Goal: Task Accomplishment & Management: Manage account settings

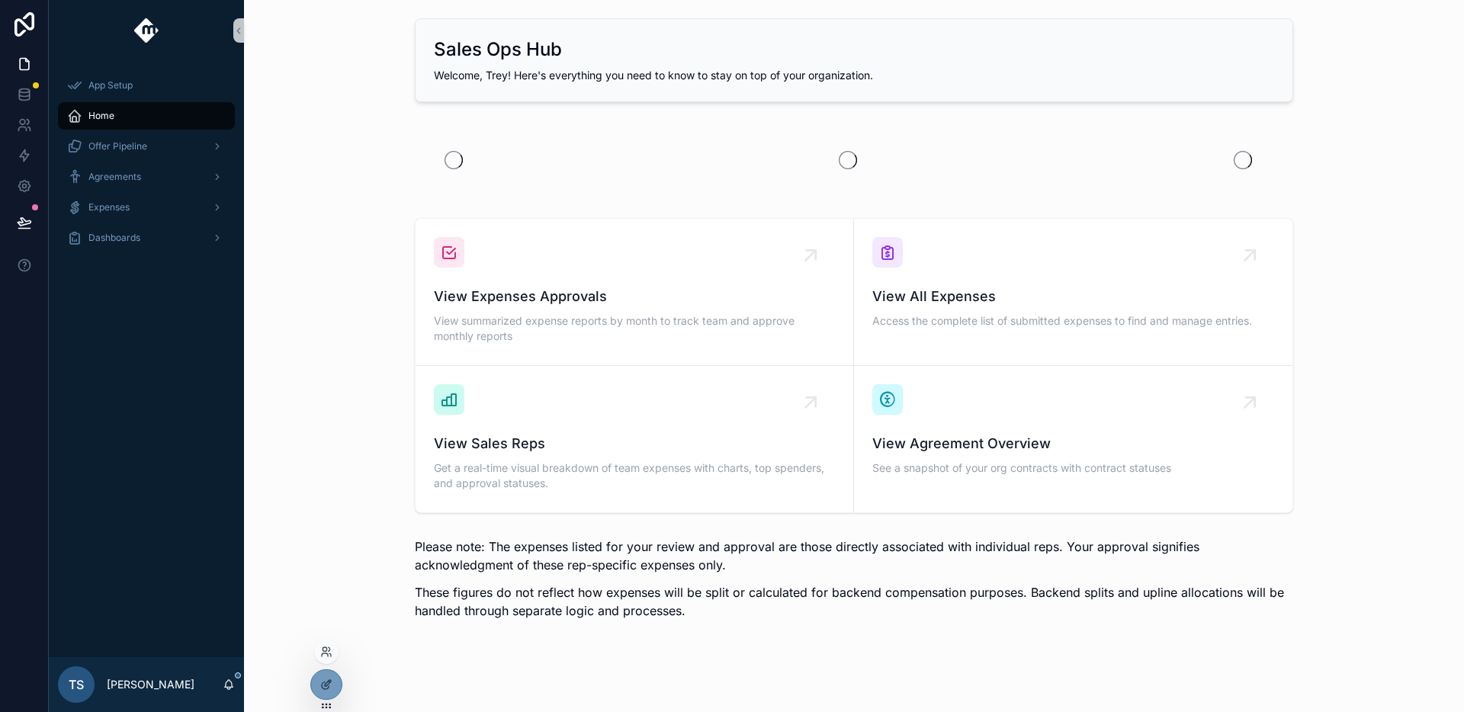
click at [310, 685] on div at bounding box center [326, 685] width 32 height 31
click at [322, 685] on icon at bounding box center [325, 686] width 7 height 7
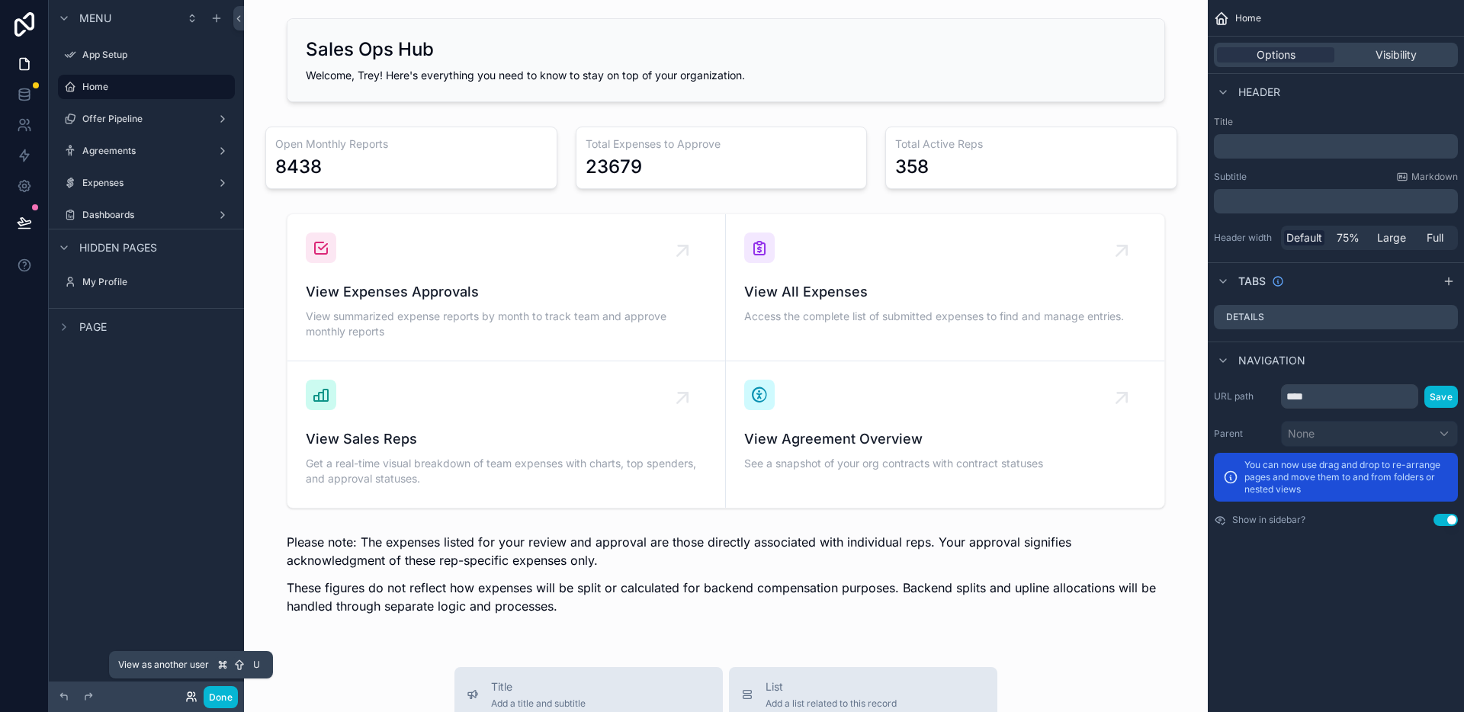
click at [187, 700] on icon at bounding box center [190, 700] width 6 height 3
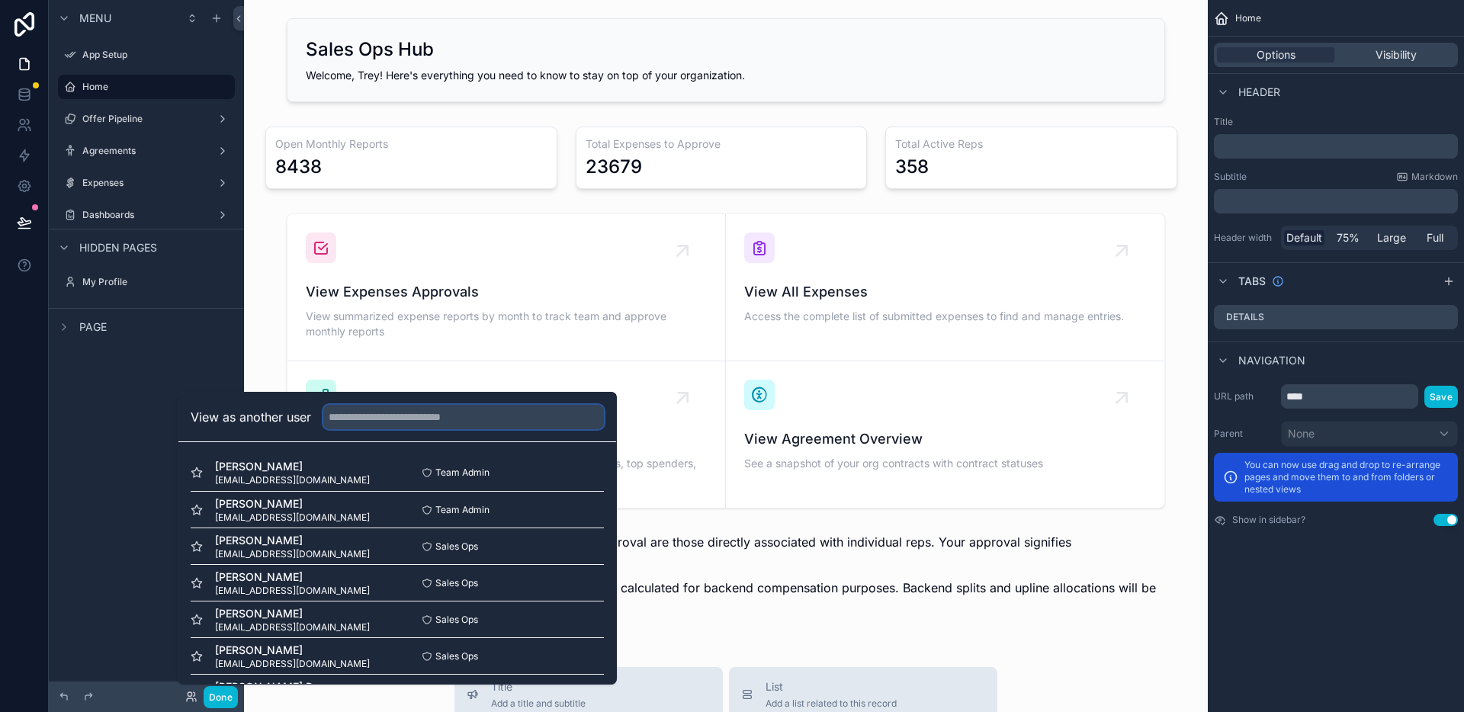
click at [363, 423] on input "text" at bounding box center [463, 417] width 281 height 24
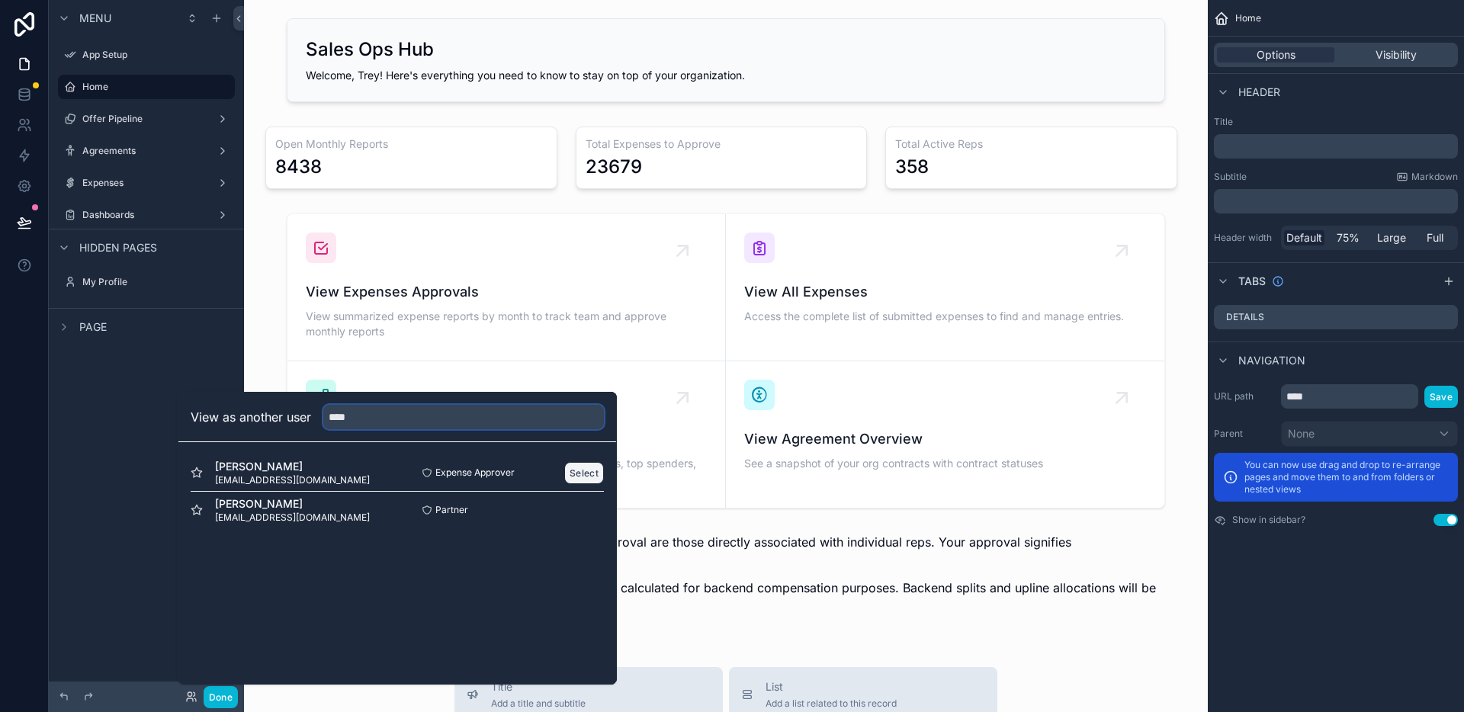
type input "****"
click at [570, 471] on button "Select" at bounding box center [584, 473] width 40 height 22
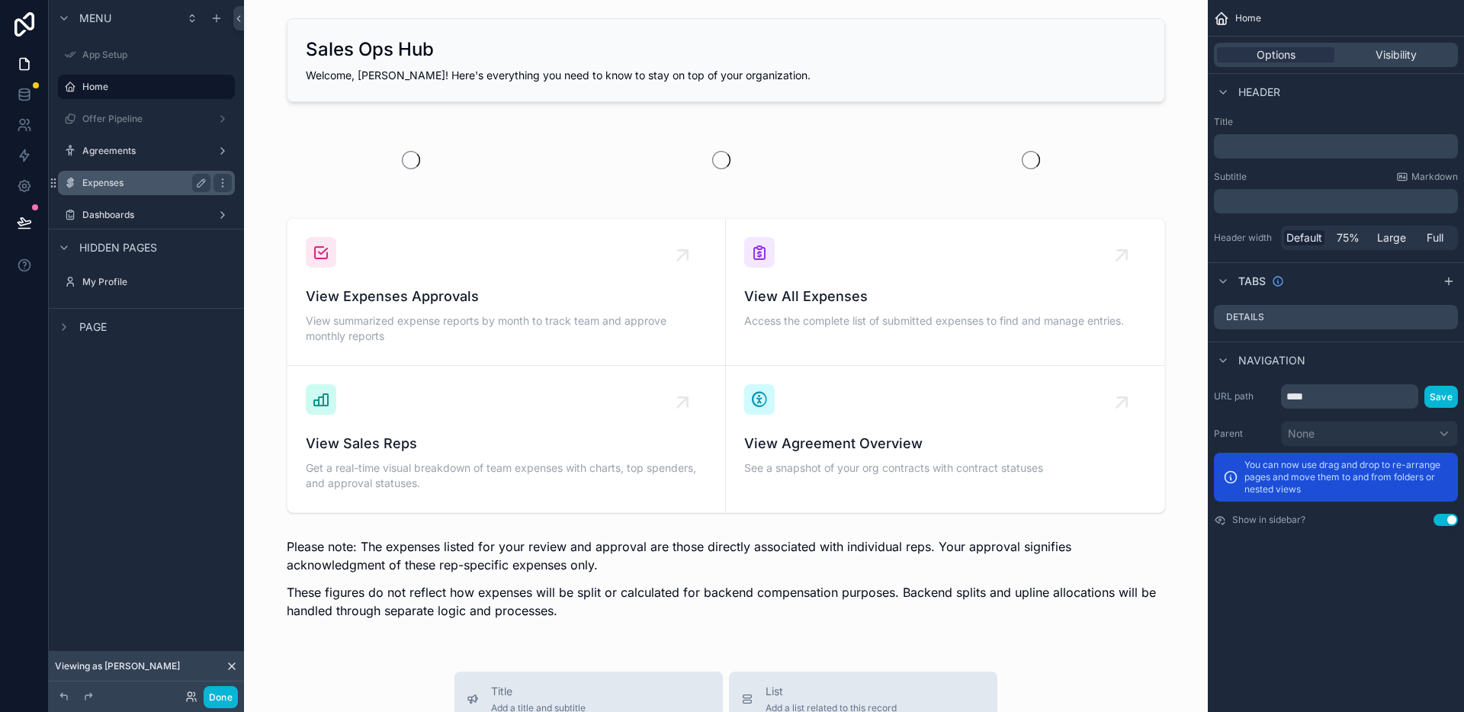
click at [133, 183] on label "Expenses" at bounding box center [143, 183] width 122 height 12
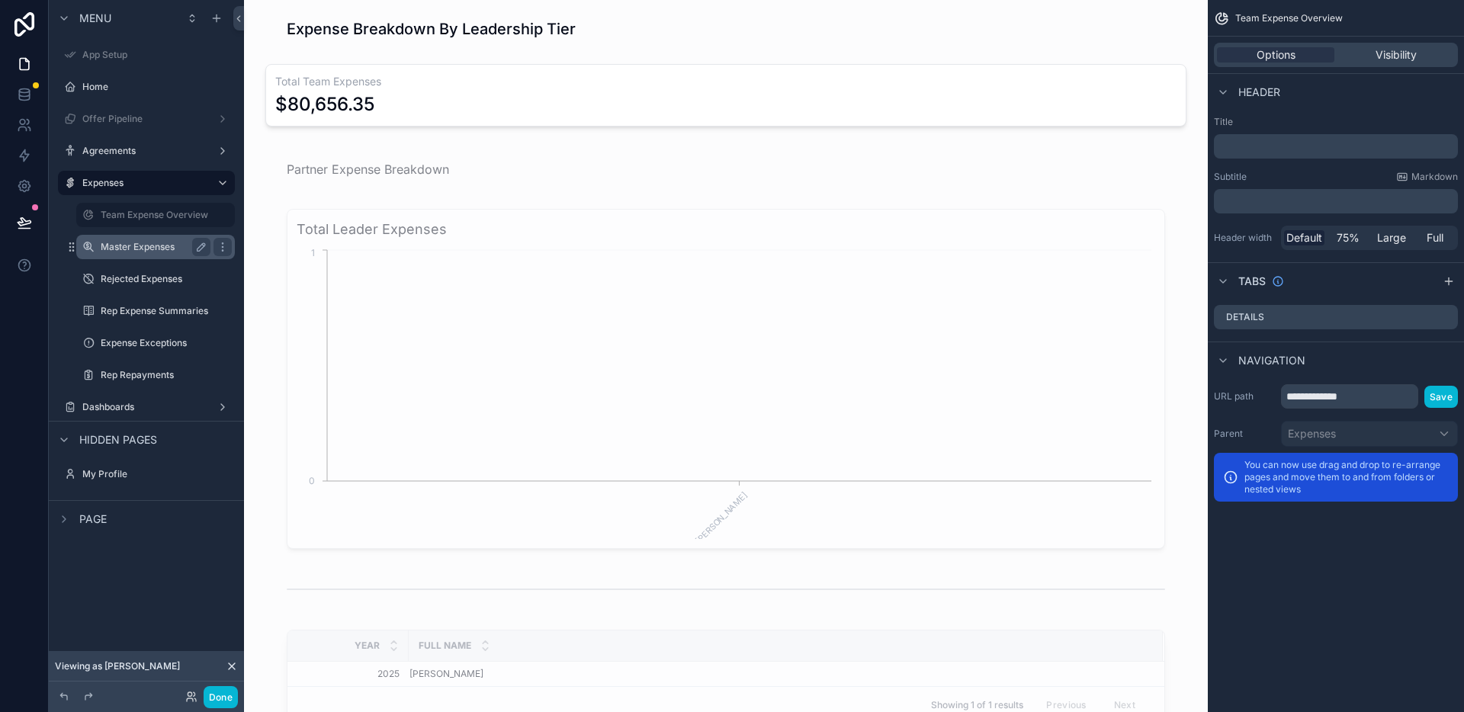
click at [150, 246] on label "Master Expenses" at bounding box center [153, 247] width 104 height 12
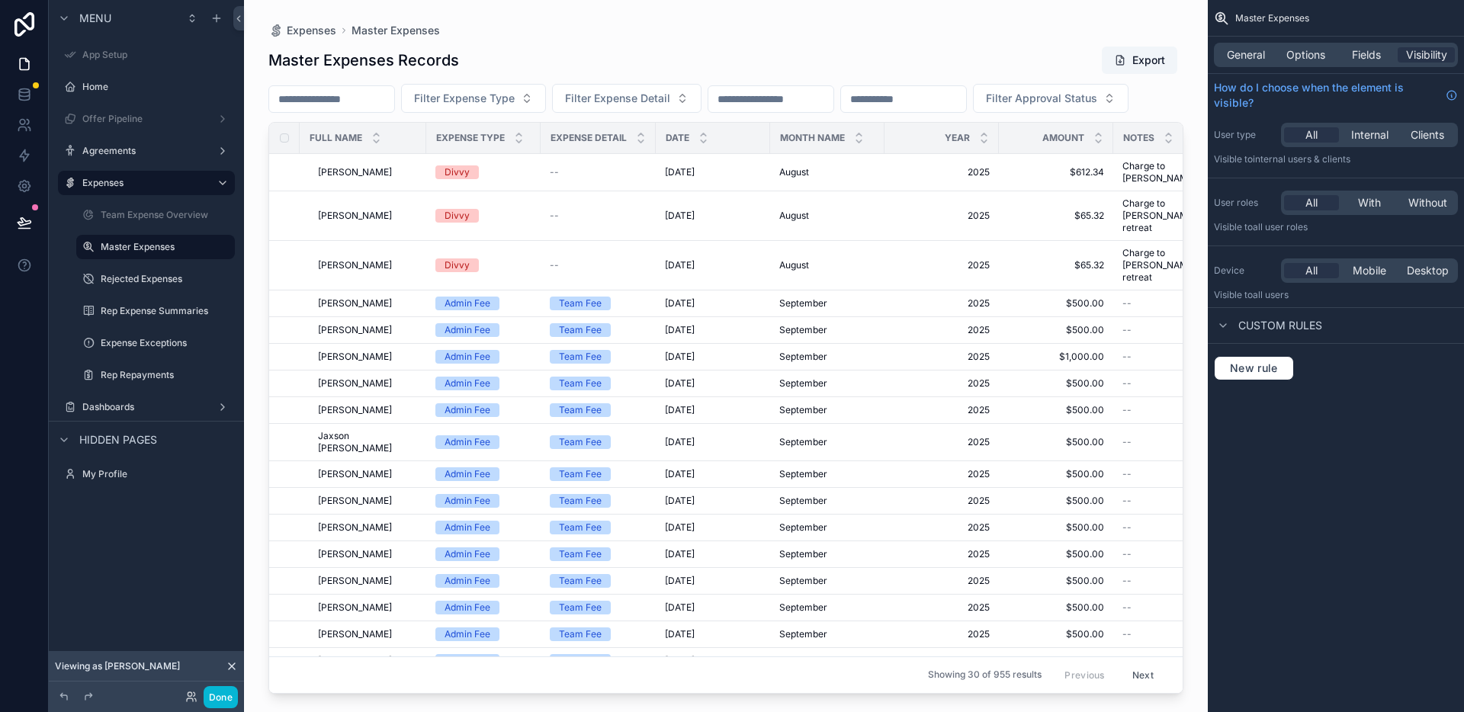
click at [517, 97] on div "scrollable content" at bounding box center [726, 347] width 964 height 694
click at [515, 98] on span "Filter Expense Type" at bounding box center [464, 98] width 101 height 15
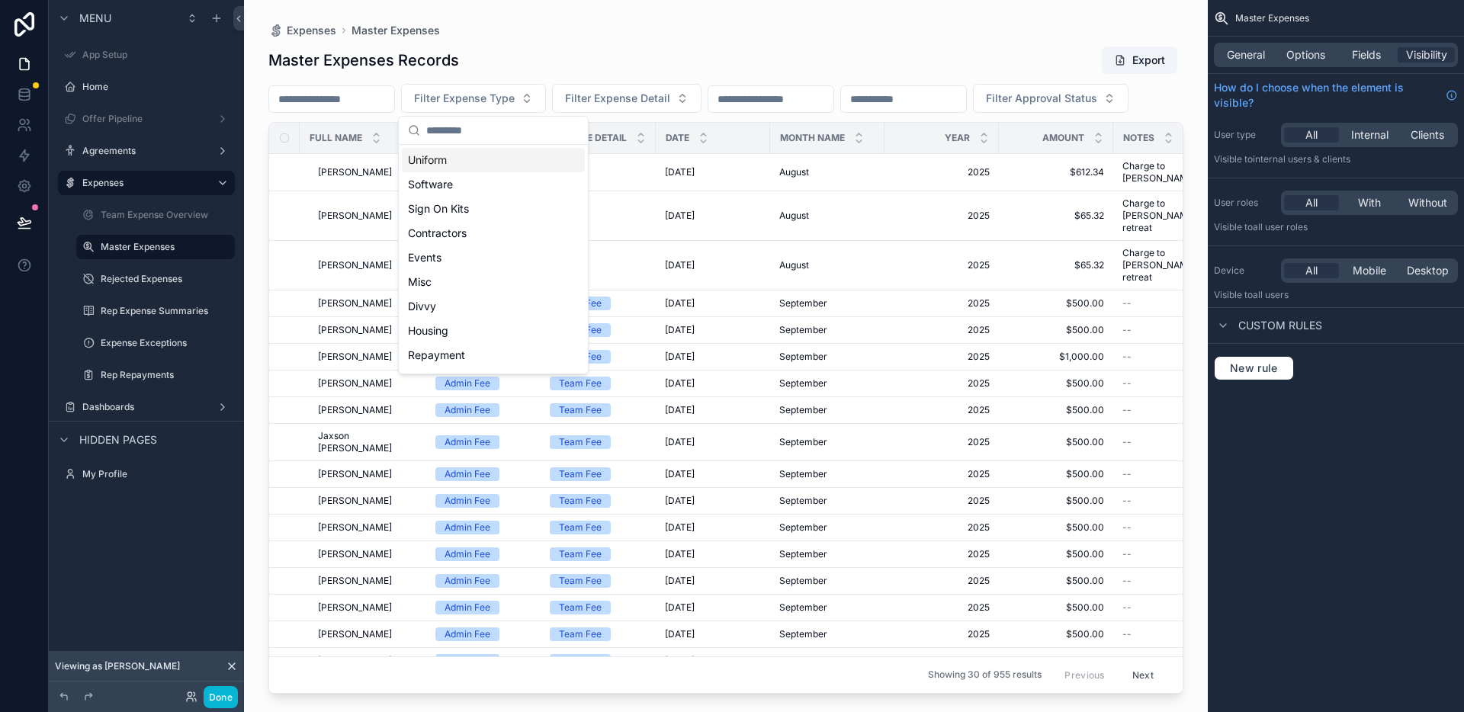
click at [494, 161] on div "Uniform" at bounding box center [493, 160] width 183 height 24
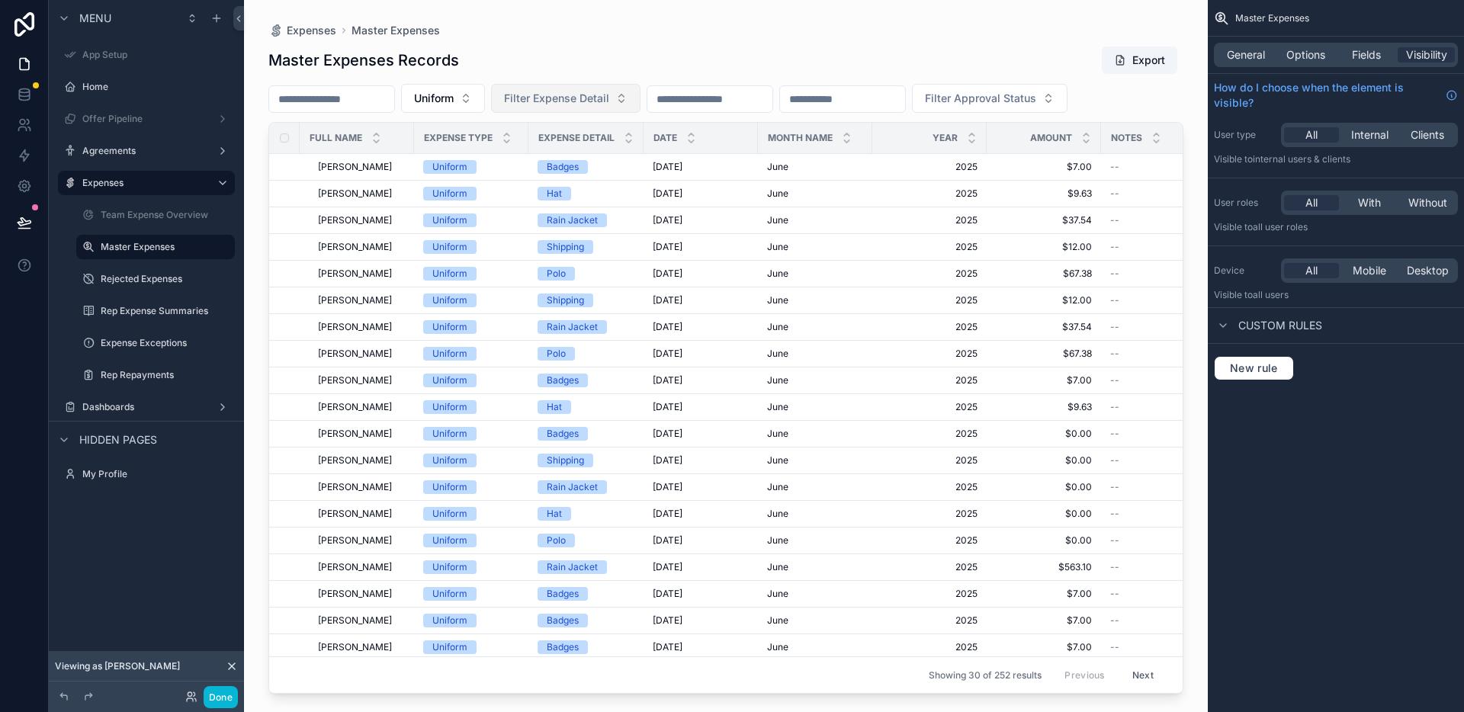
click at [600, 100] on span "Filter Expense Detail" at bounding box center [556, 98] width 105 height 15
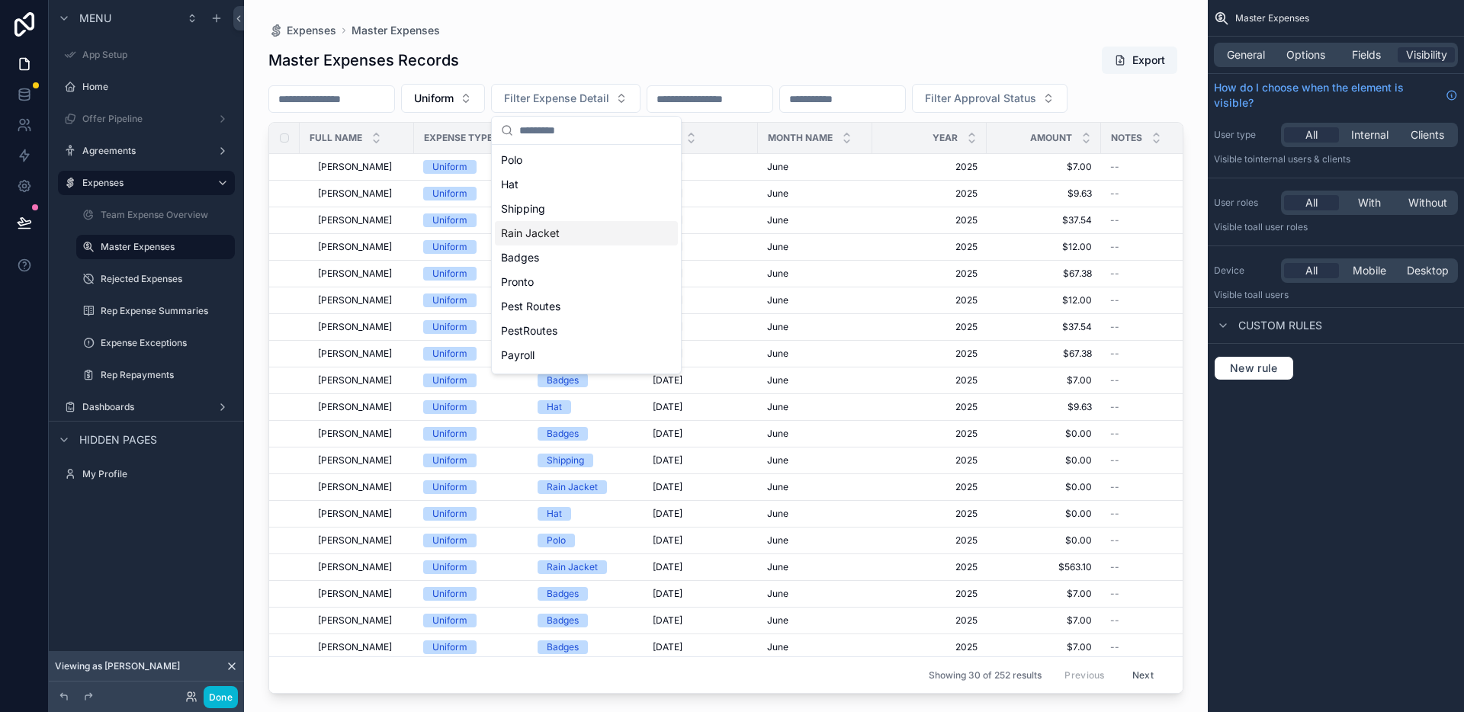
click at [591, 223] on div "Rain Jacket" at bounding box center [586, 233] width 183 height 24
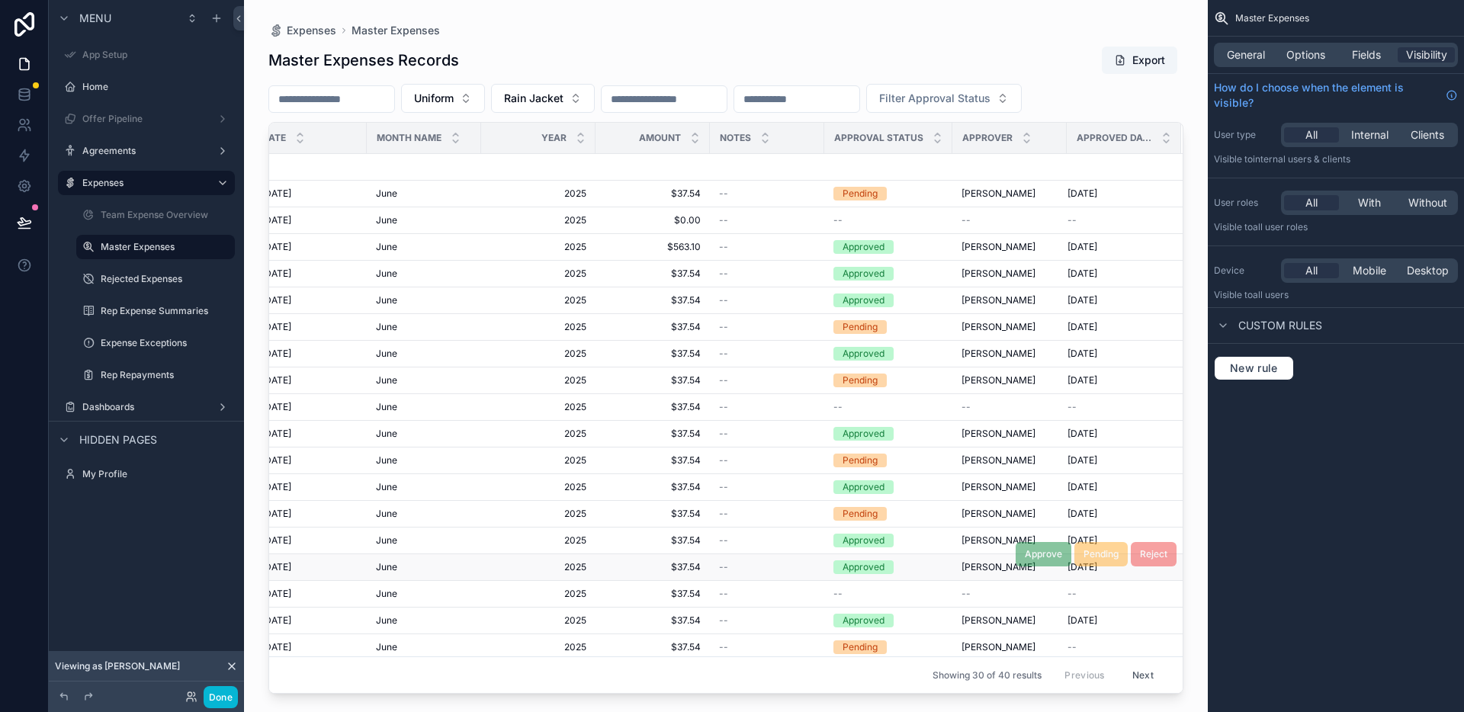
scroll to position [320, 413]
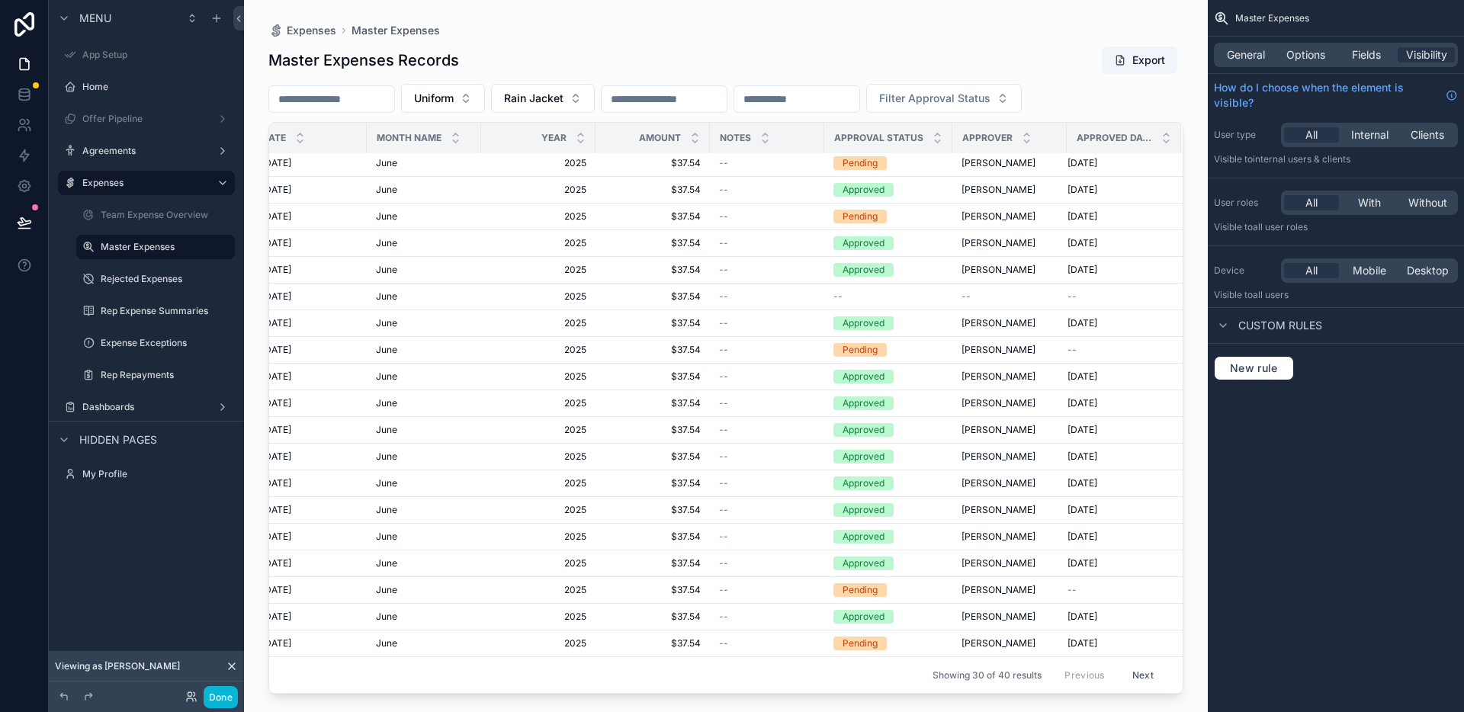
click at [1122, 667] on button "Next" at bounding box center [1143, 676] width 43 height 24
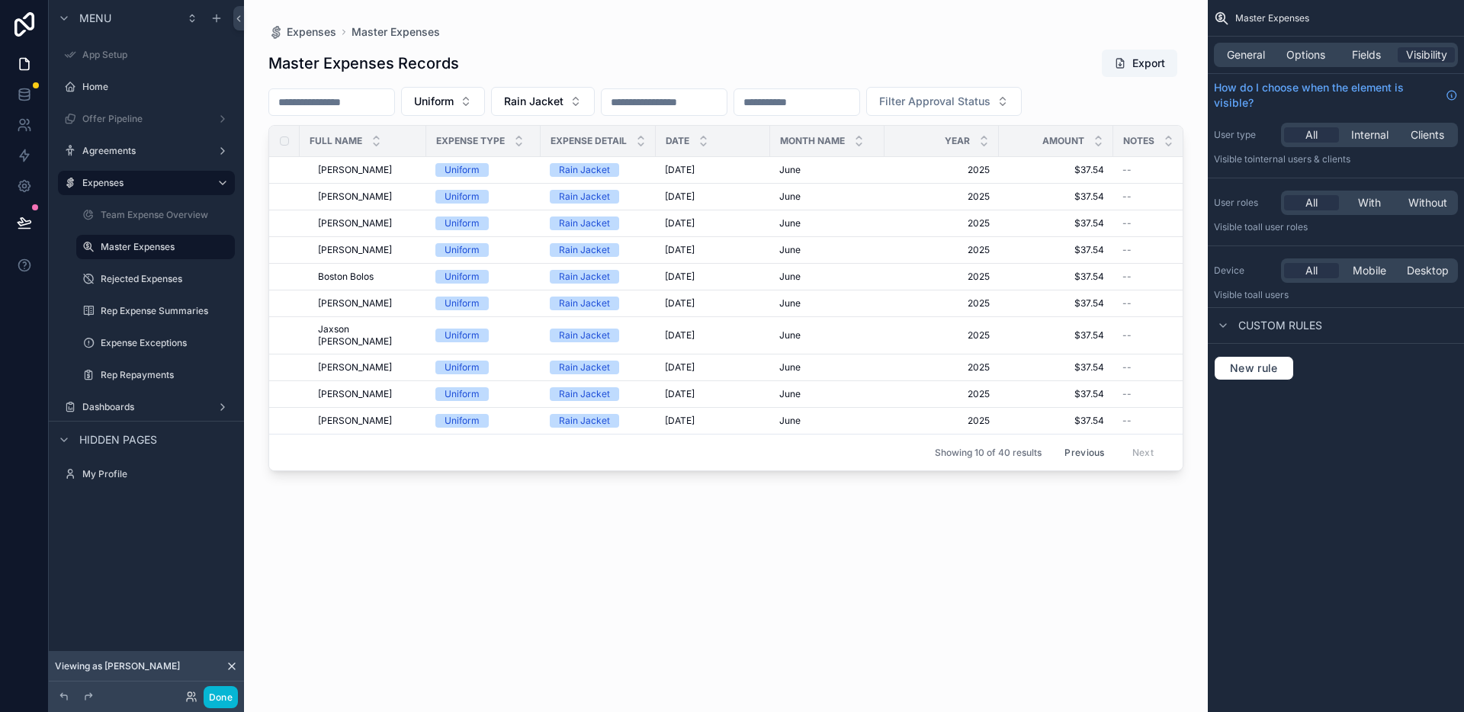
click at [1078, 444] on button "Previous" at bounding box center [1084, 453] width 61 height 24
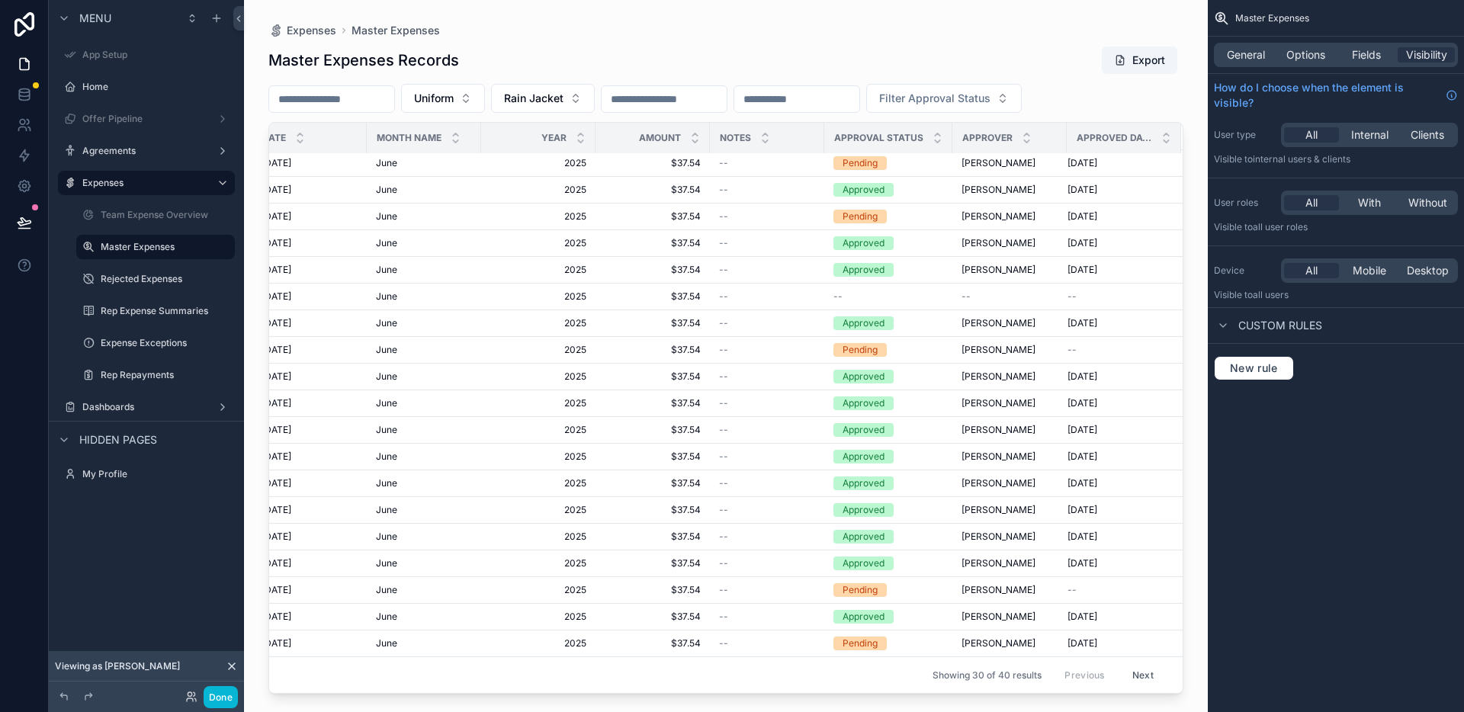
scroll to position [0, 413]
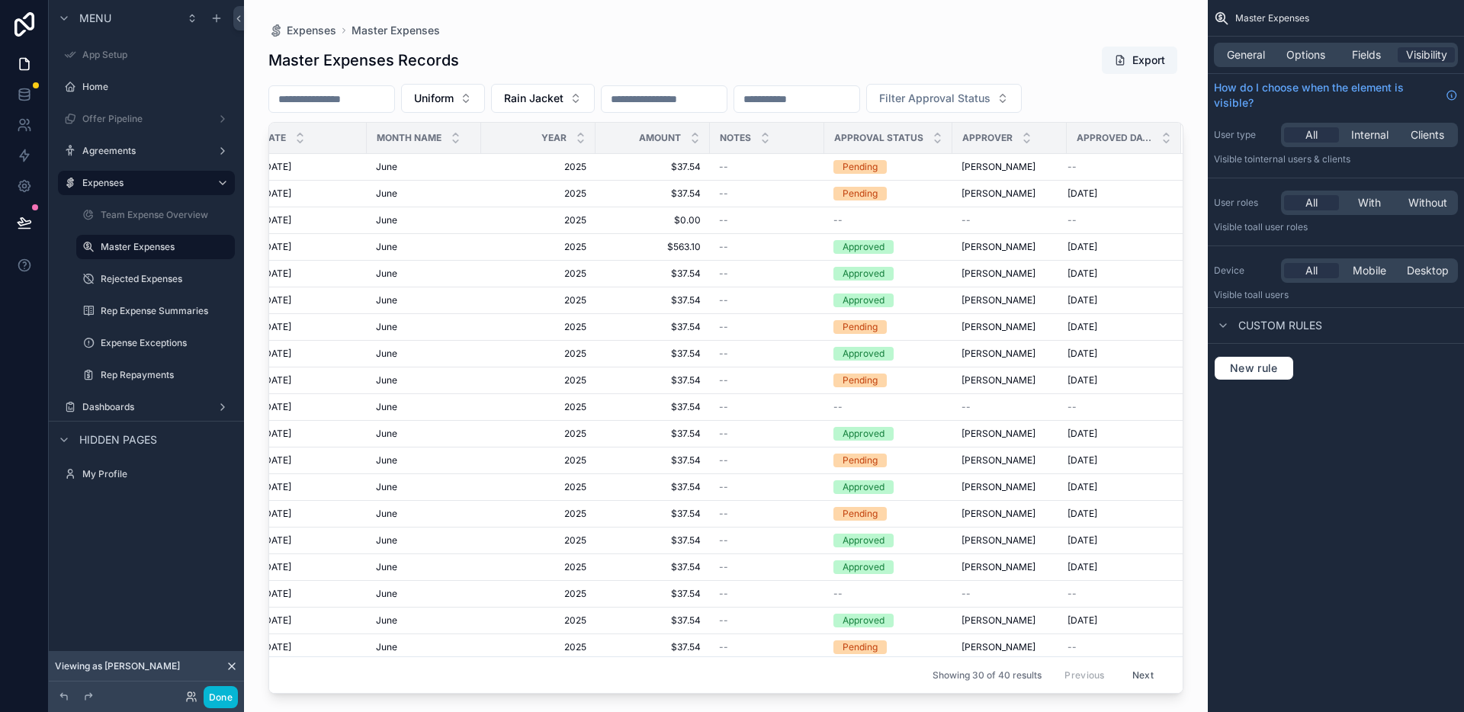
click at [1130, 664] on button "Next" at bounding box center [1143, 676] width 43 height 24
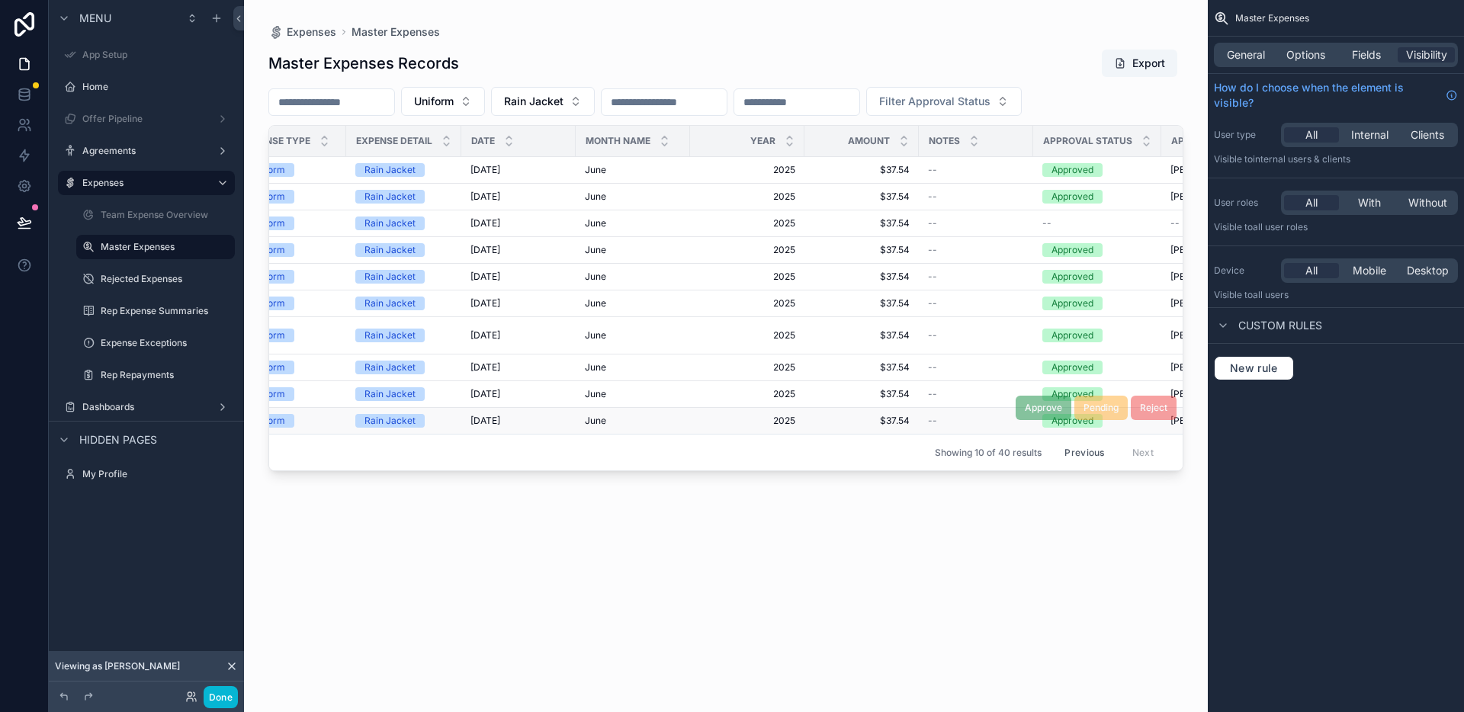
scroll to position [0, 173]
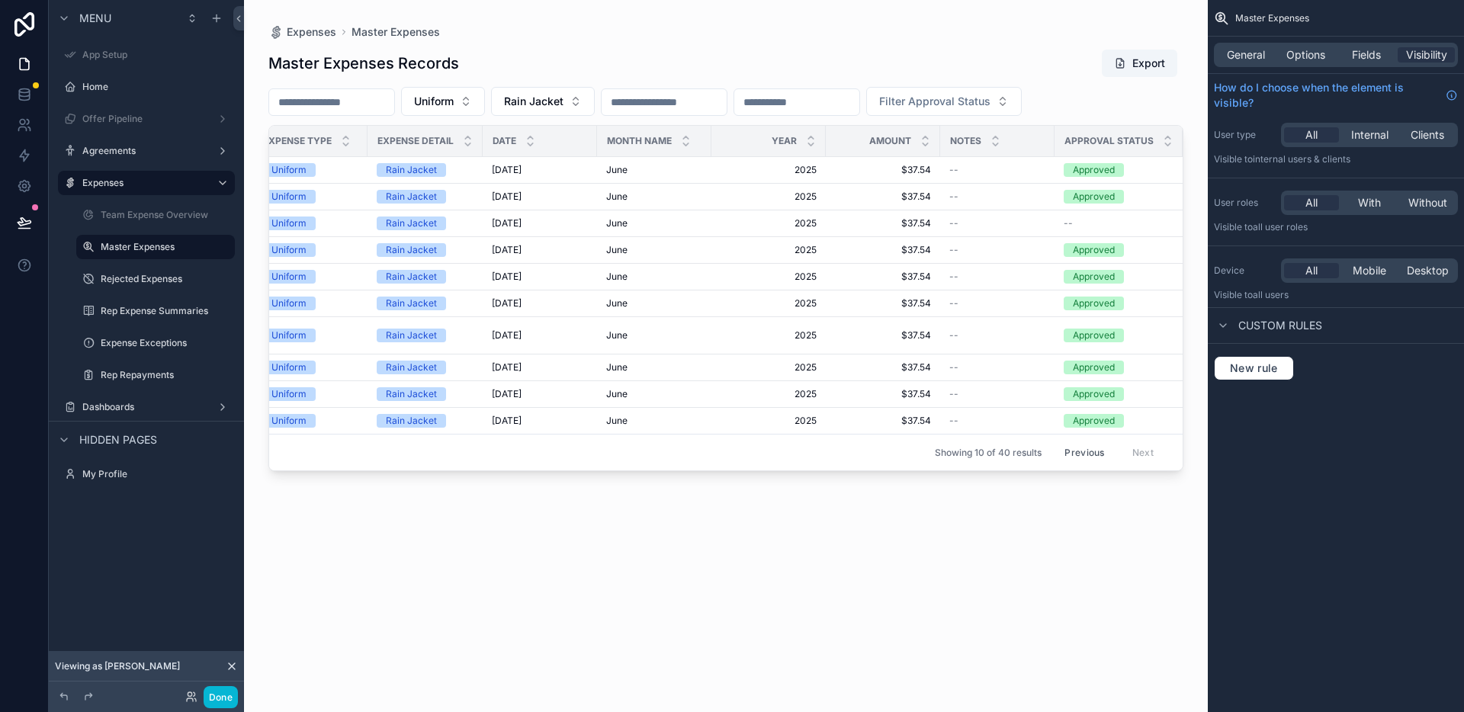
click at [1089, 447] on button "Previous" at bounding box center [1084, 453] width 61 height 24
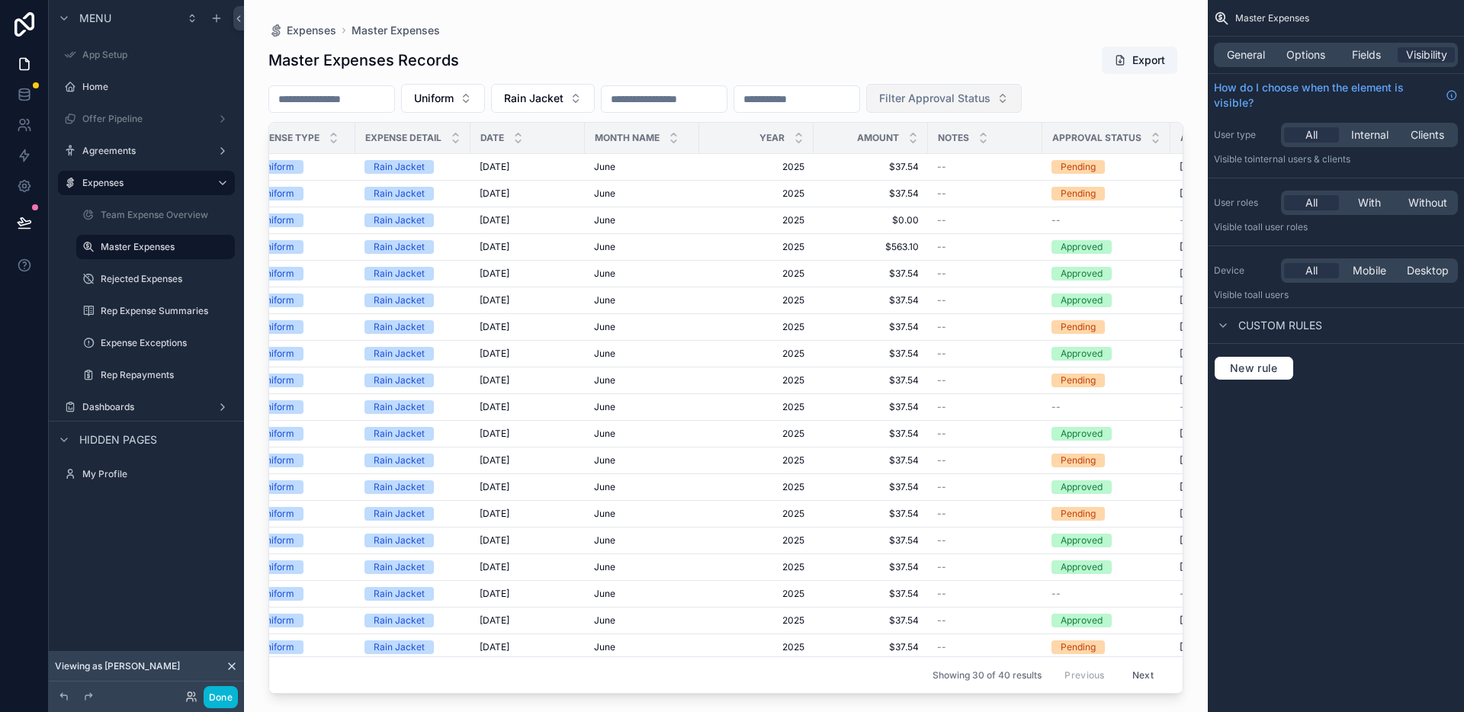
click at [1022, 101] on button "Filter Approval Status" at bounding box center [944, 98] width 156 height 29
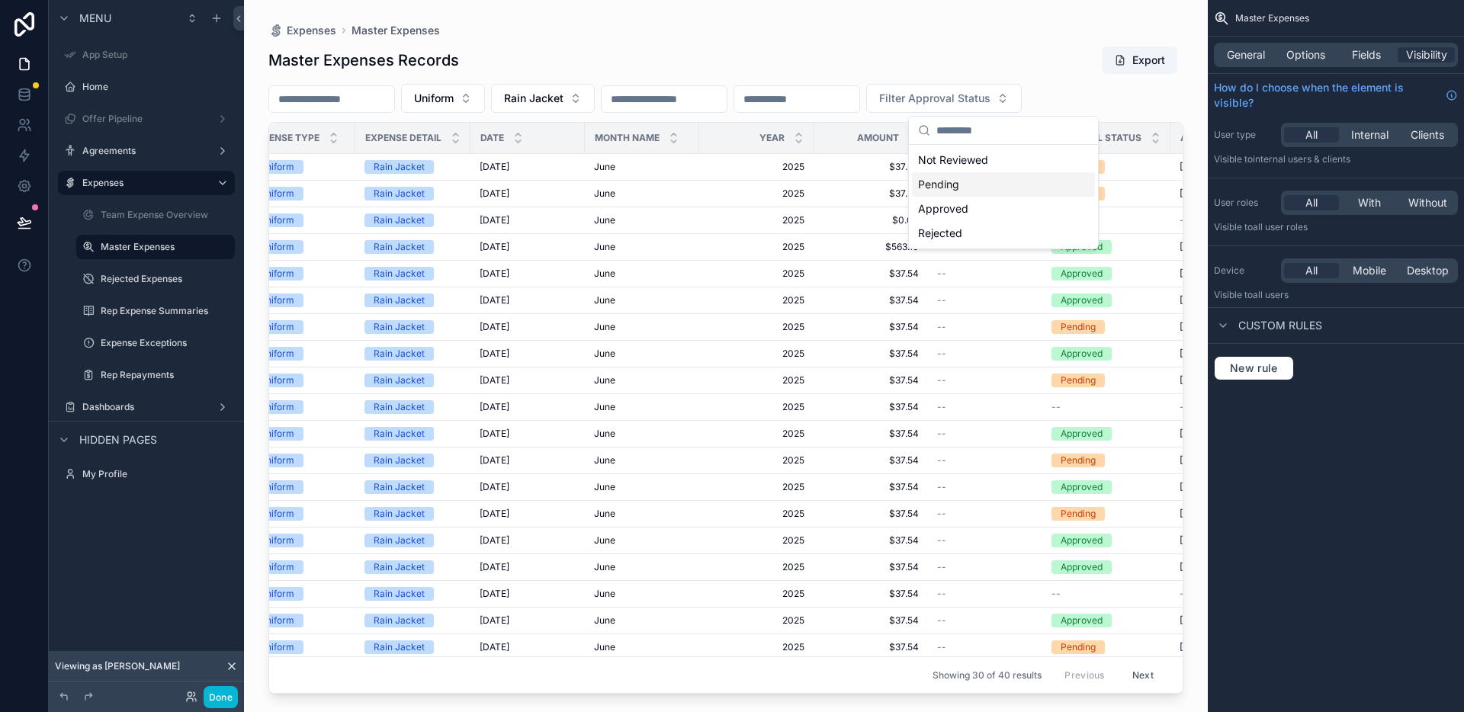
click at [1002, 187] on div "Pending" at bounding box center [1003, 184] width 183 height 24
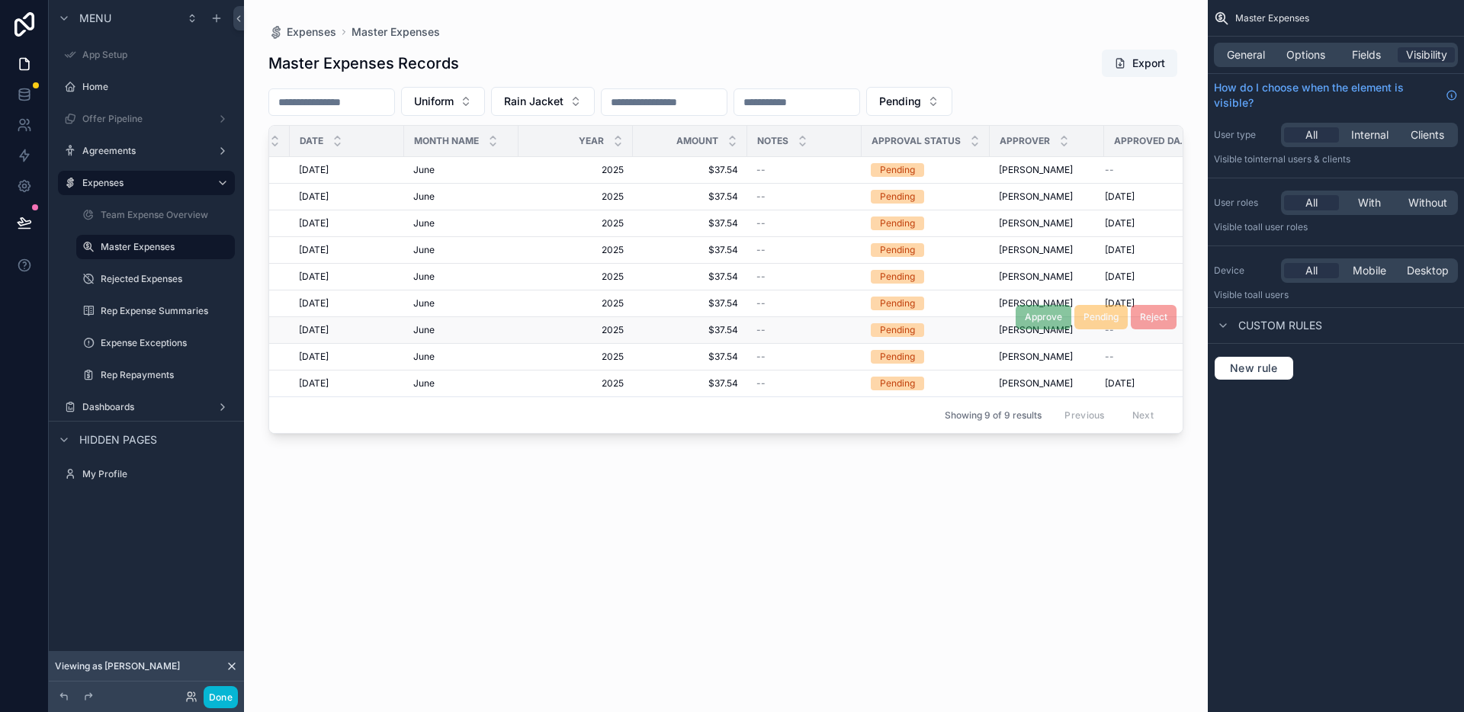
scroll to position [0, 399]
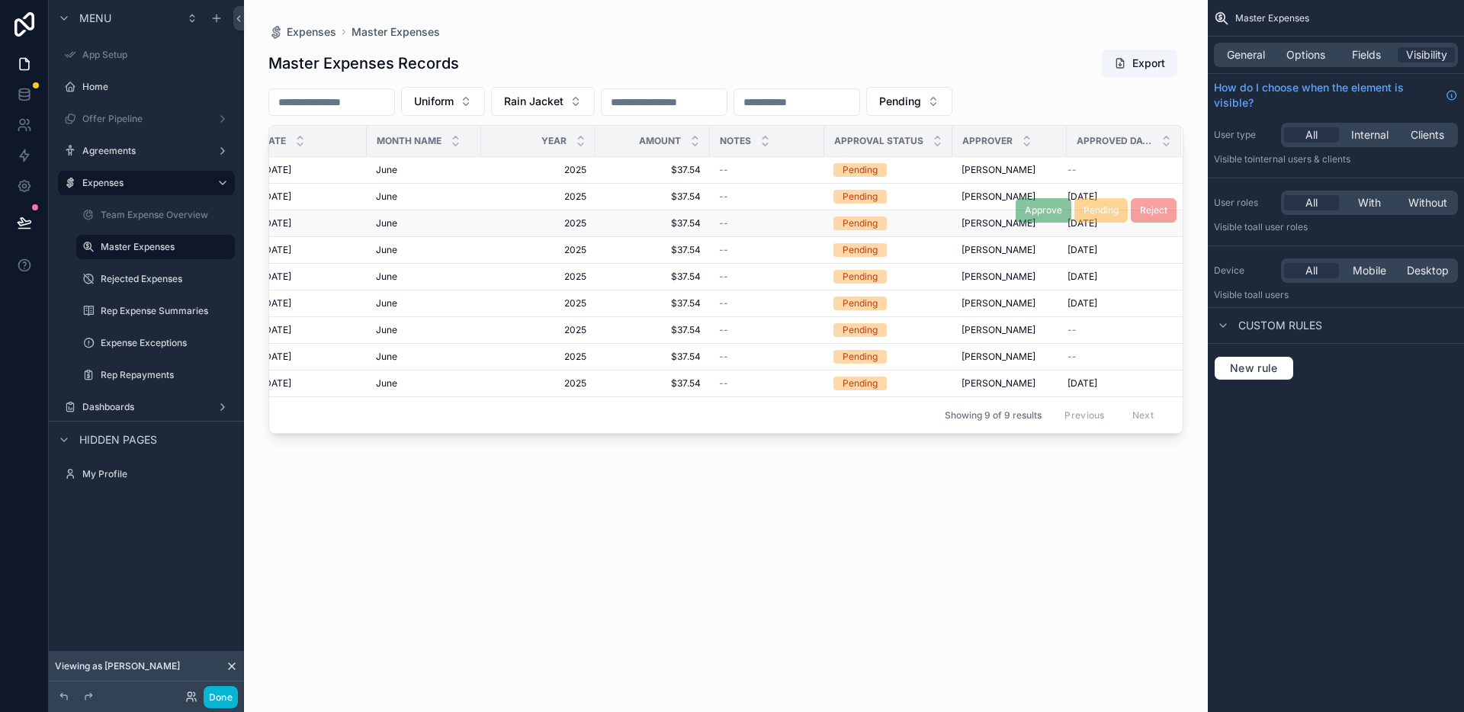
click at [716, 230] on td "--" at bounding box center [767, 223] width 114 height 27
click at [681, 230] on span "$37.54" at bounding box center [653, 223] width 96 height 12
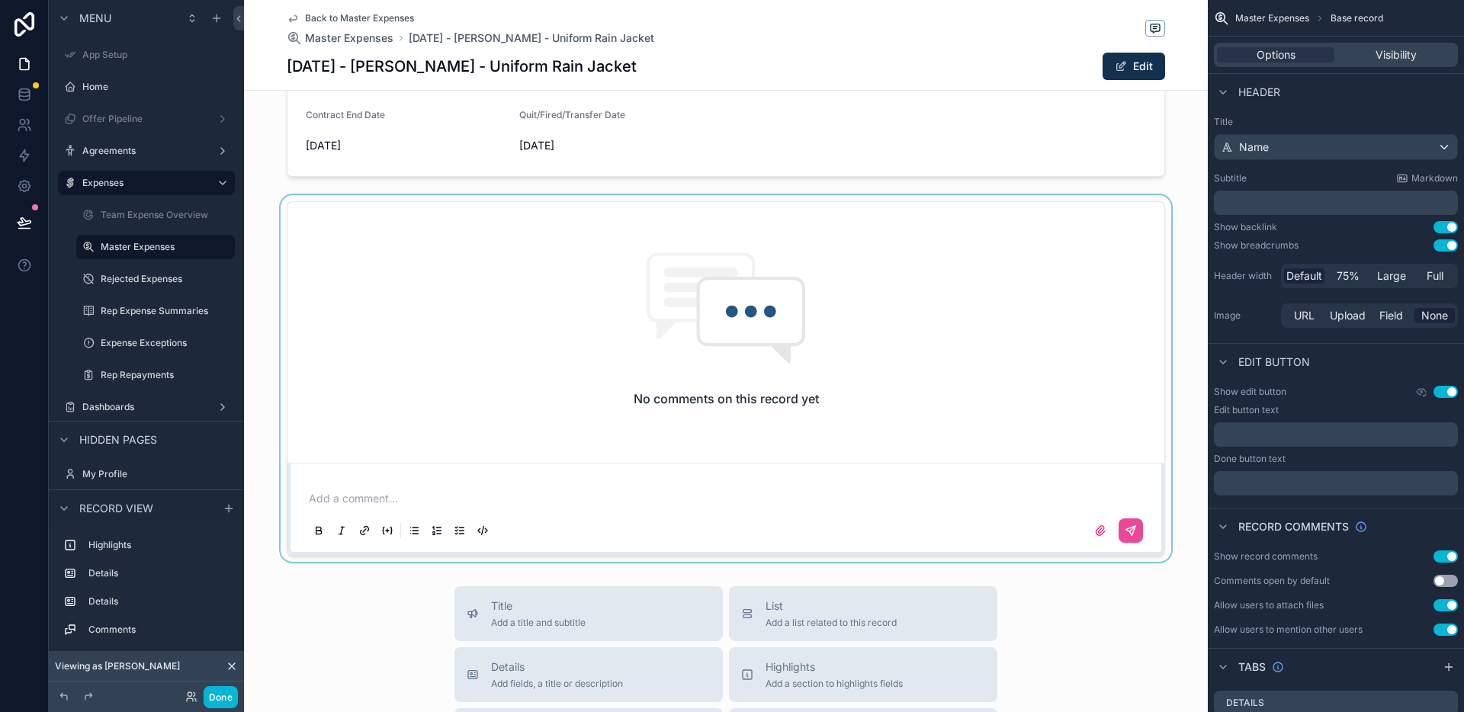
scroll to position [532, 0]
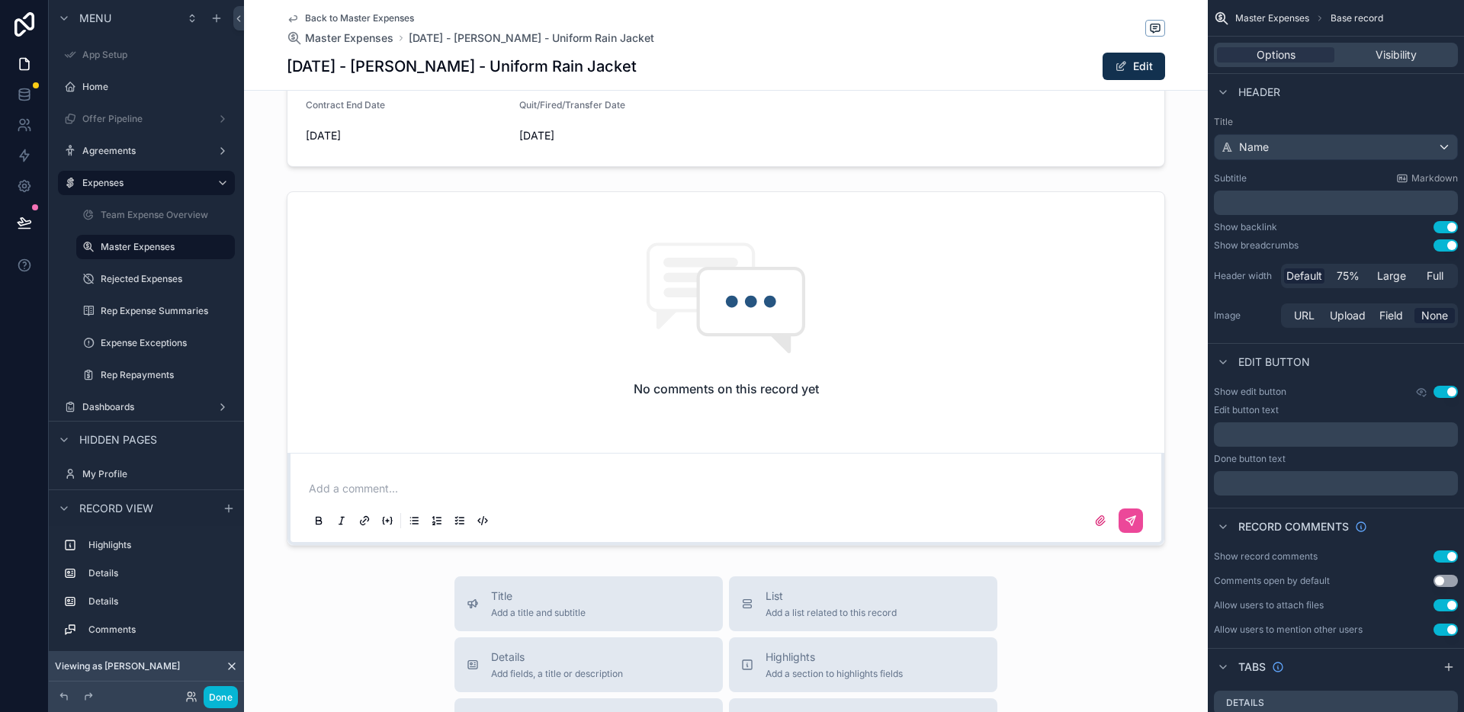
click at [358, 12] on span "Back to Master Expenses" at bounding box center [359, 18] width 109 height 12
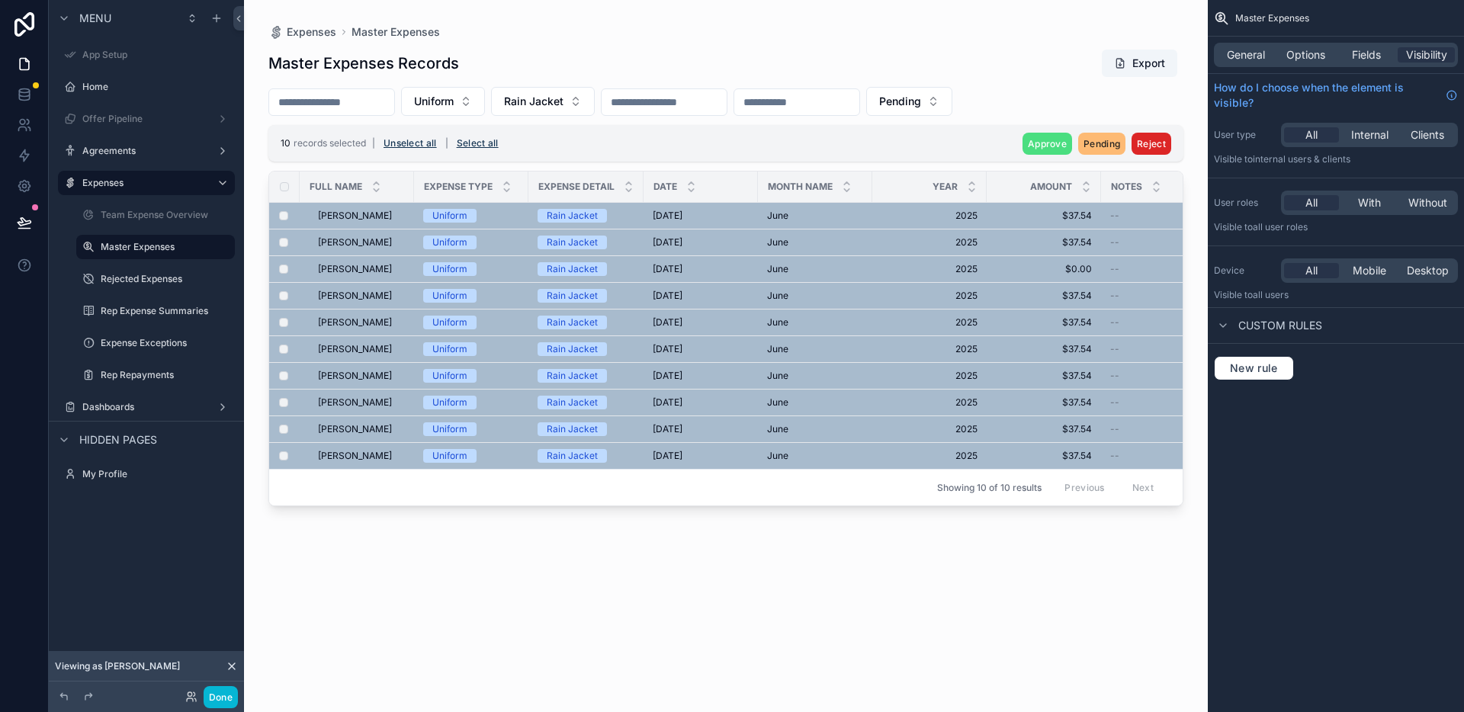
click at [1167, 150] on button "Reject" at bounding box center [1152, 144] width 40 height 22
click at [1165, 115] on icon "scrollable content" at bounding box center [1170, 114] width 12 height 12
click at [216, 705] on button "Done" at bounding box center [221, 697] width 34 height 22
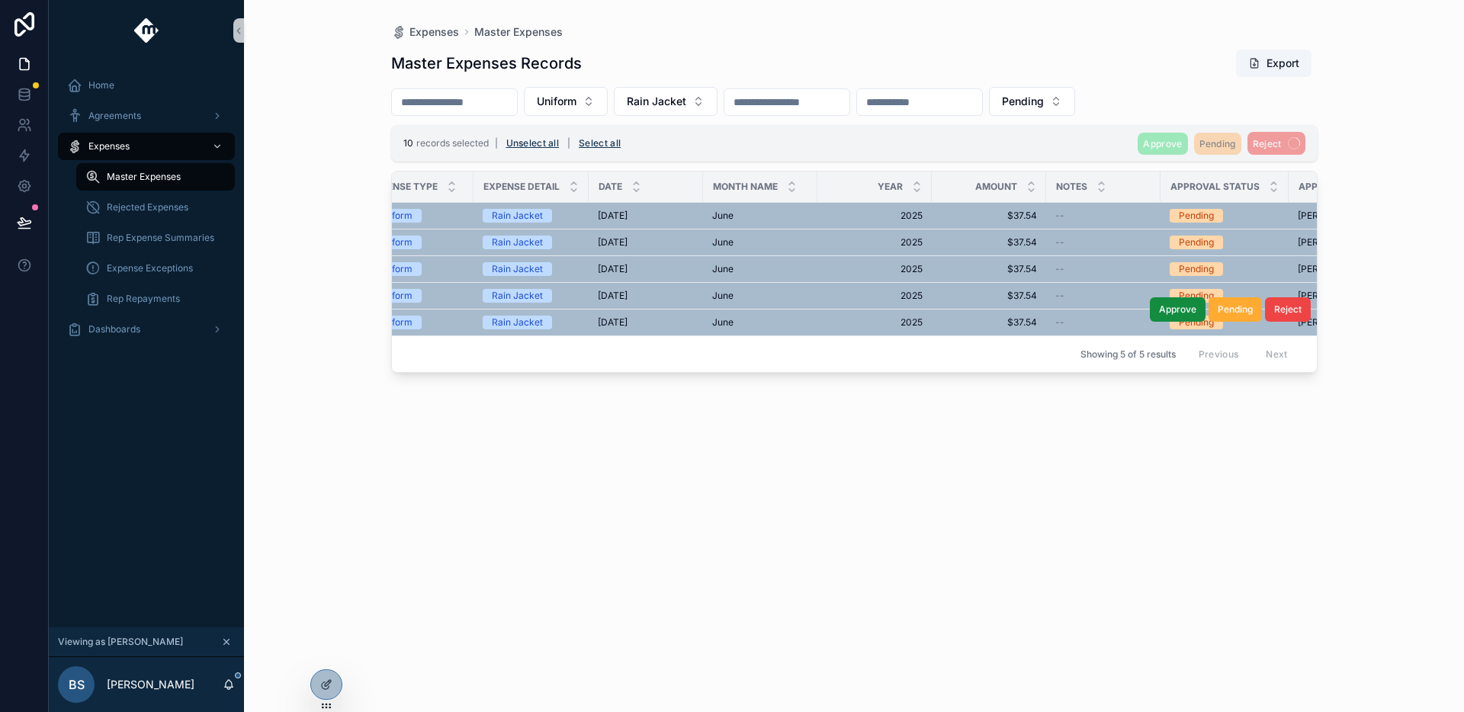
scroll to position [0, 153]
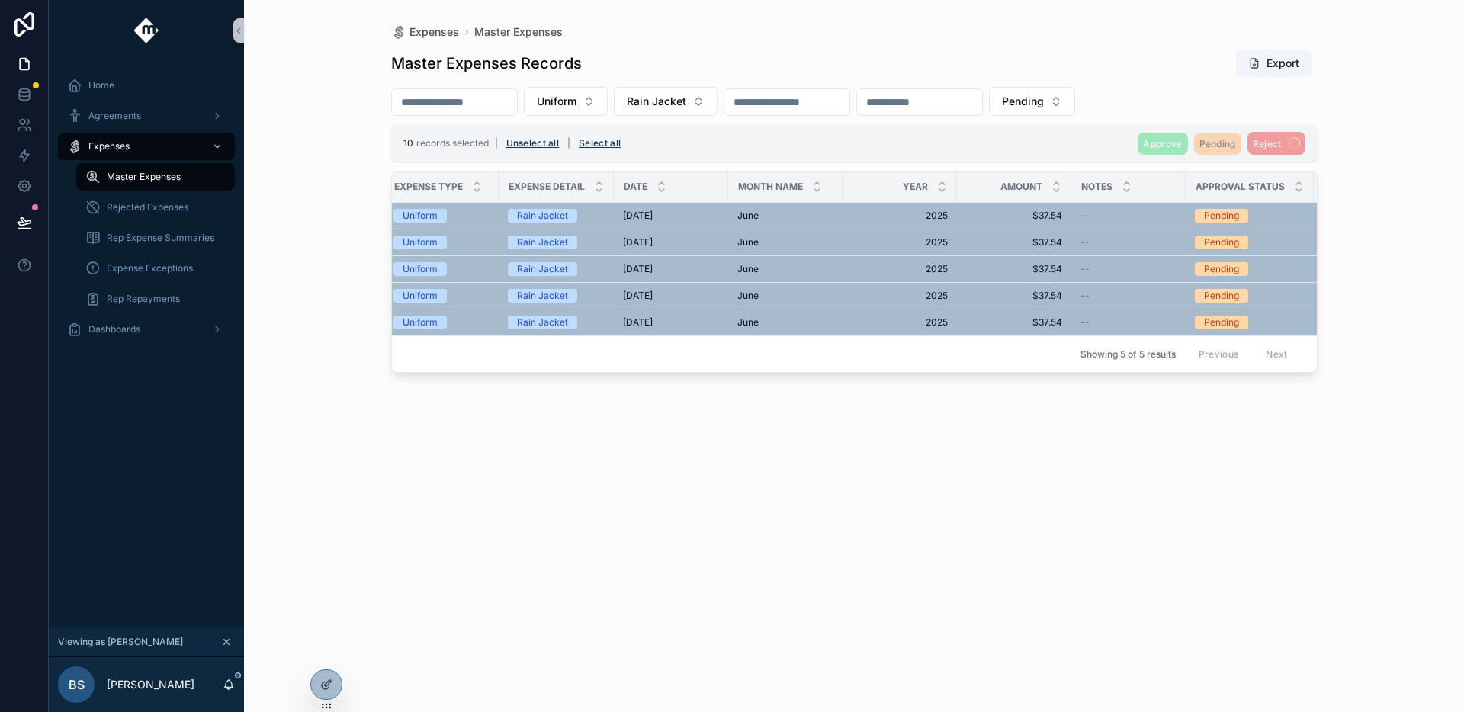
drag, startPoint x: 761, startPoint y: 55, endPoint x: 659, endPoint y: 74, distance: 104.0
click at [760, 55] on div "Master Expenses Records Export" at bounding box center [854, 63] width 927 height 29
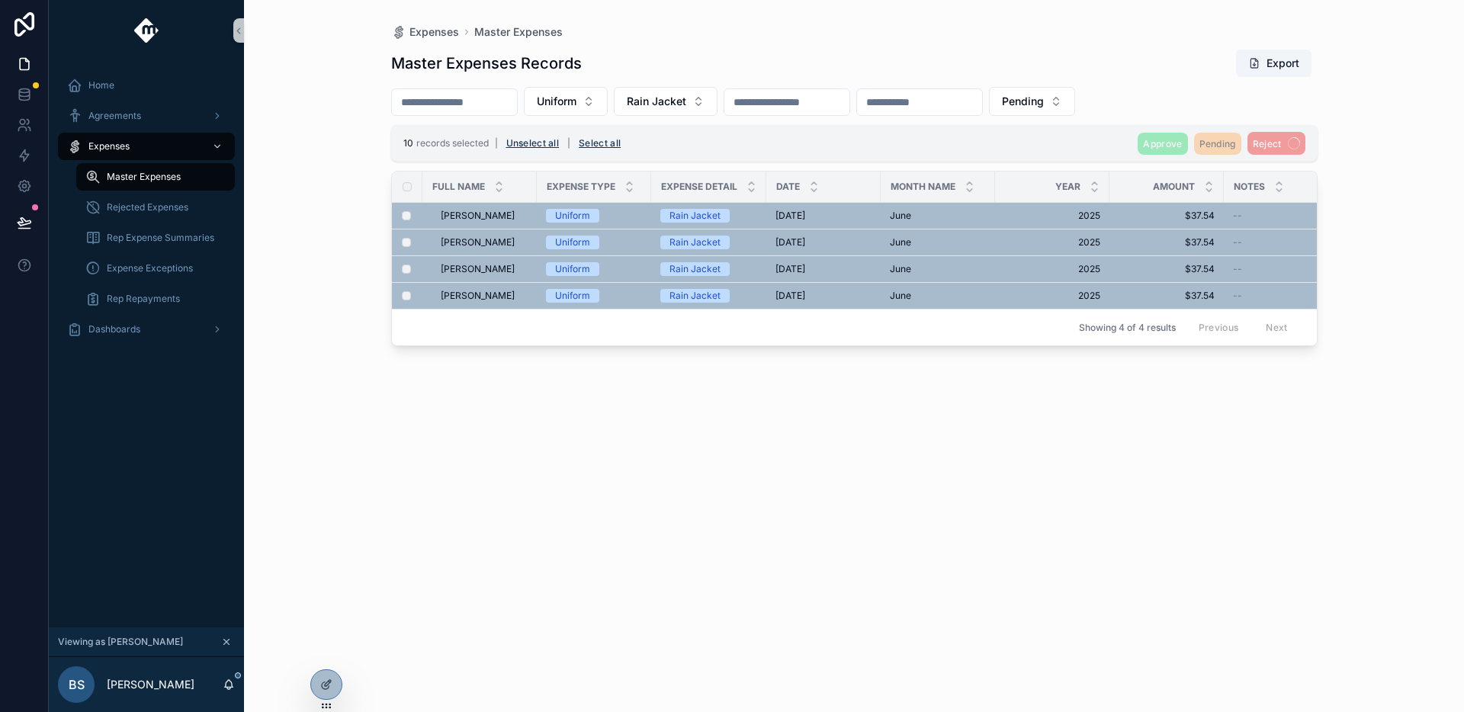
click at [747, 412] on div "Master Expenses Records Export Uniform Rain Jacket Pending 10 records selected …" at bounding box center [854, 367] width 927 height 654
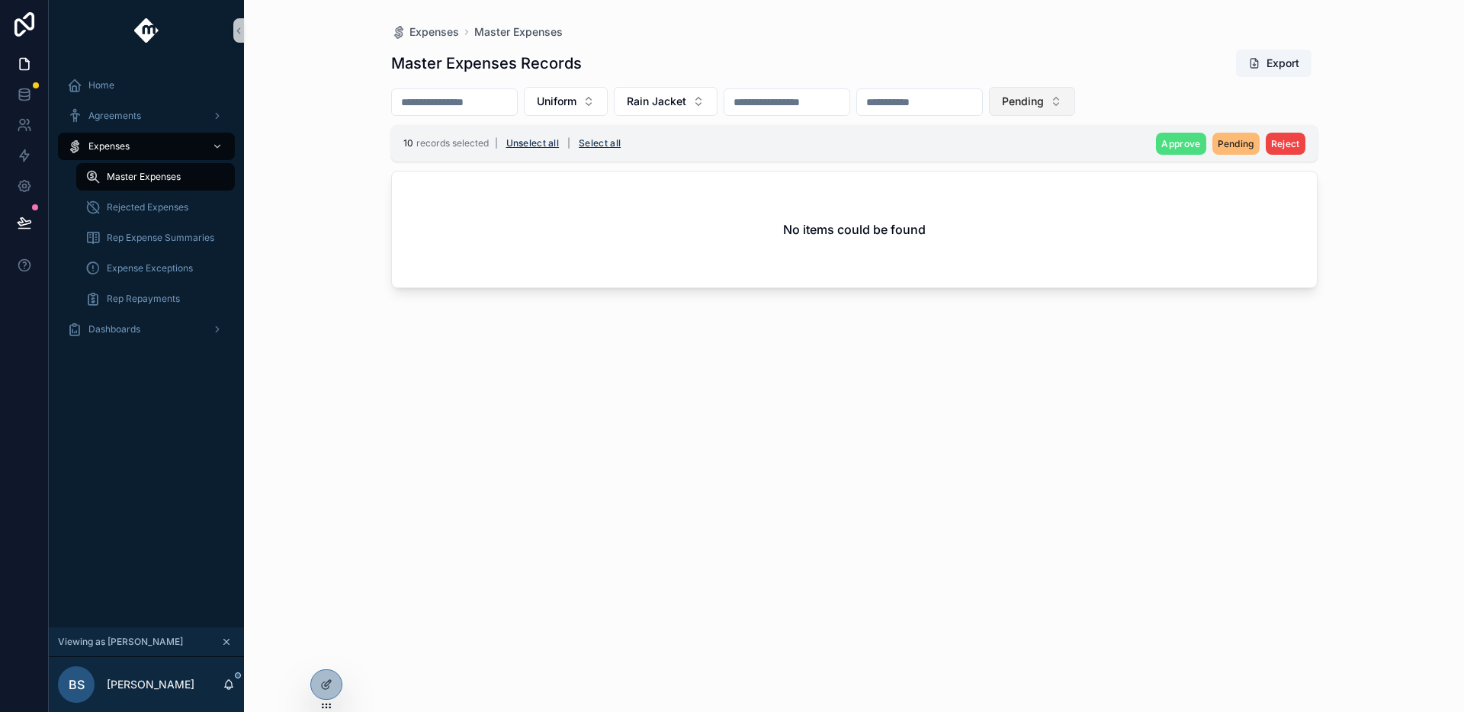
click at [1044, 103] on span "Pending" at bounding box center [1023, 101] width 42 height 15
click at [1070, 216] on div "Pending" at bounding box center [1092, 212] width 183 height 24
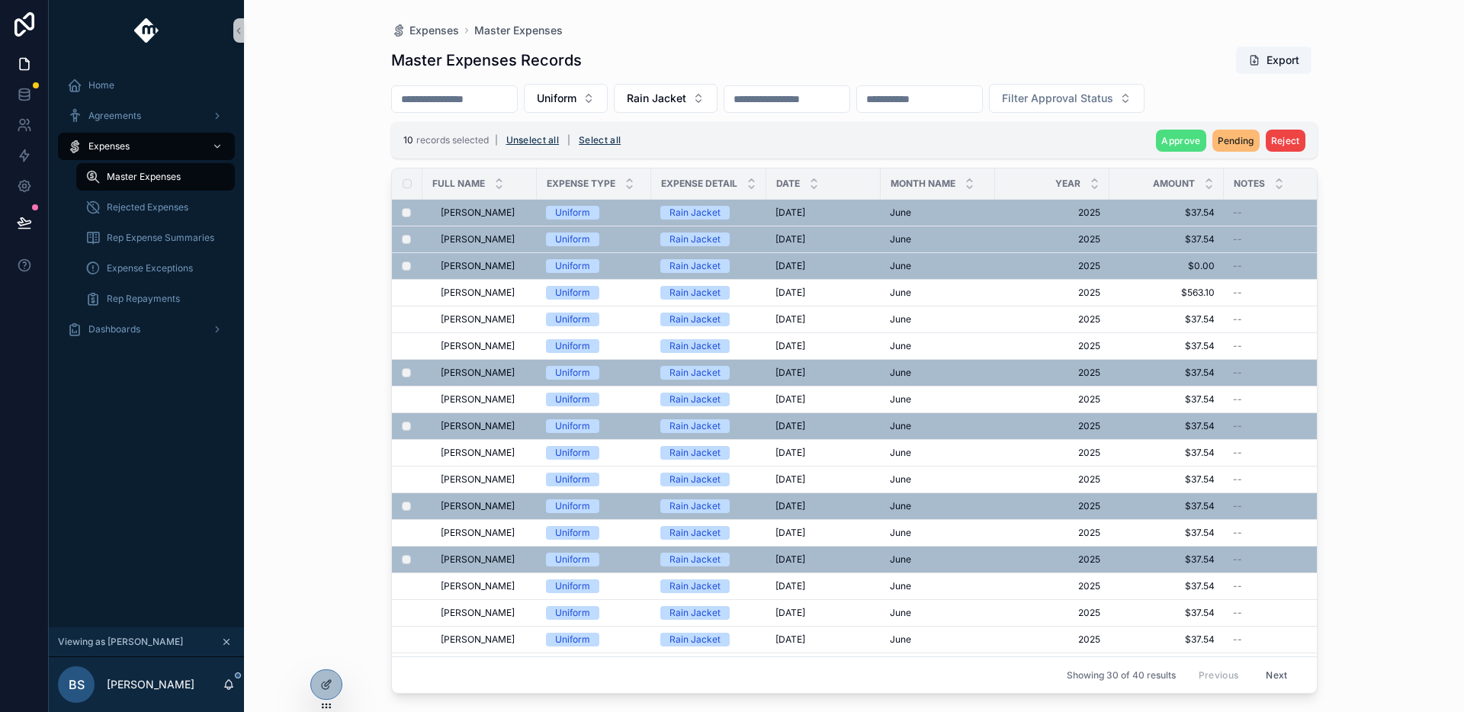
click at [1364, 460] on div "Expenses Master Expenses Master Expenses Records Export Uniform Rain Jacket Fil…" at bounding box center [854, 356] width 1220 height 712
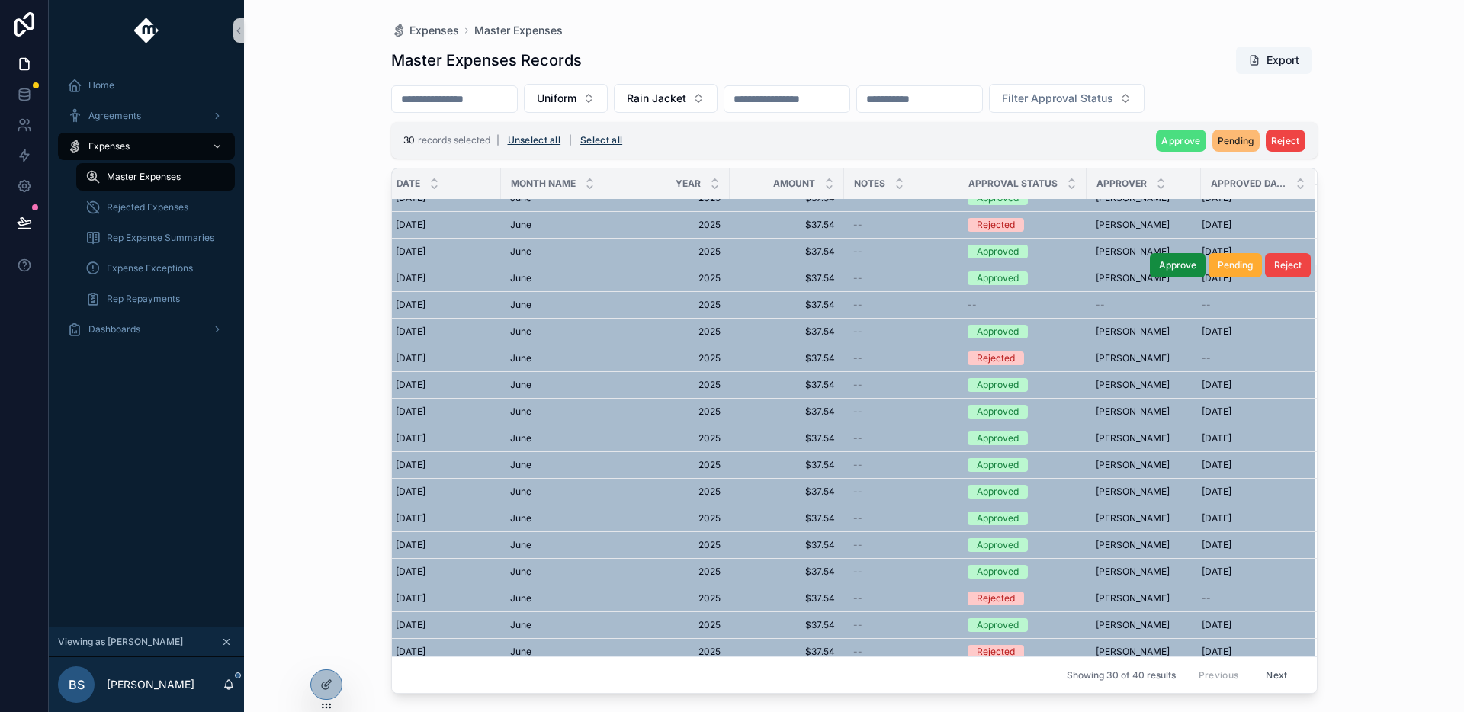
scroll to position [336, 390]
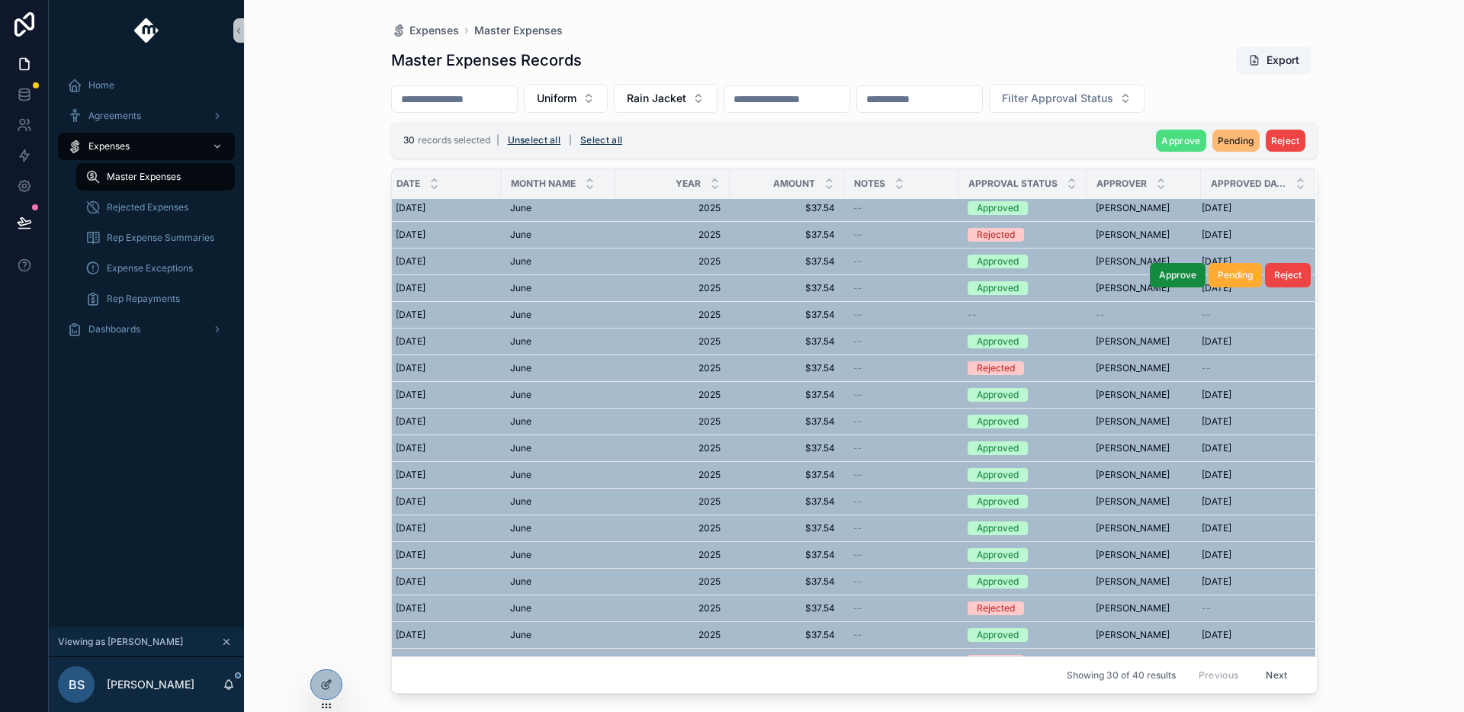
click at [1031, 298] on td "Approved" at bounding box center [1023, 288] width 128 height 27
click at [1003, 318] on div "--" at bounding box center [1023, 315] width 110 height 12
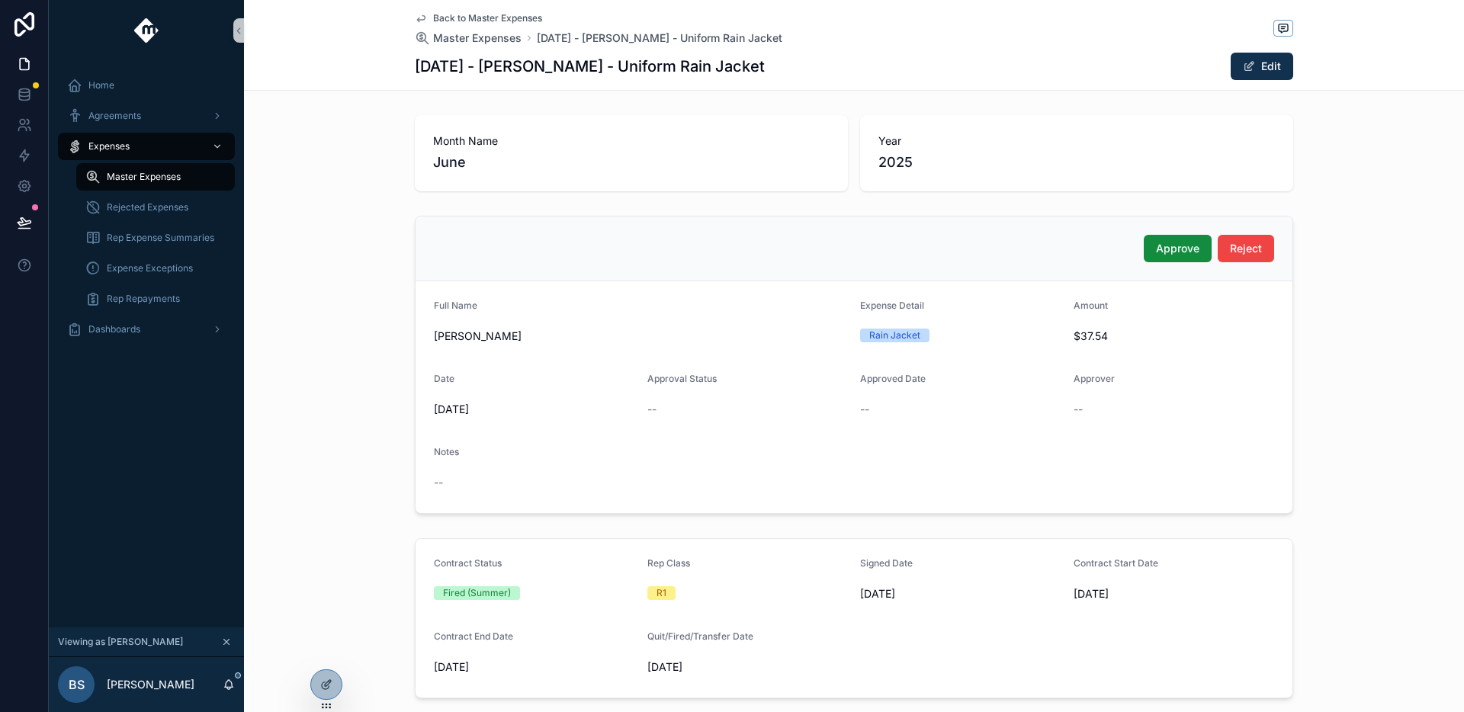
click at [509, 8] on div "Back to Master Expenses Master Expenses June 2025 - Makhi Covington - Uniform R…" at bounding box center [854, 45] width 879 height 90
click at [508, 14] on span "Back to Master Expenses" at bounding box center [487, 18] width 109 height 12
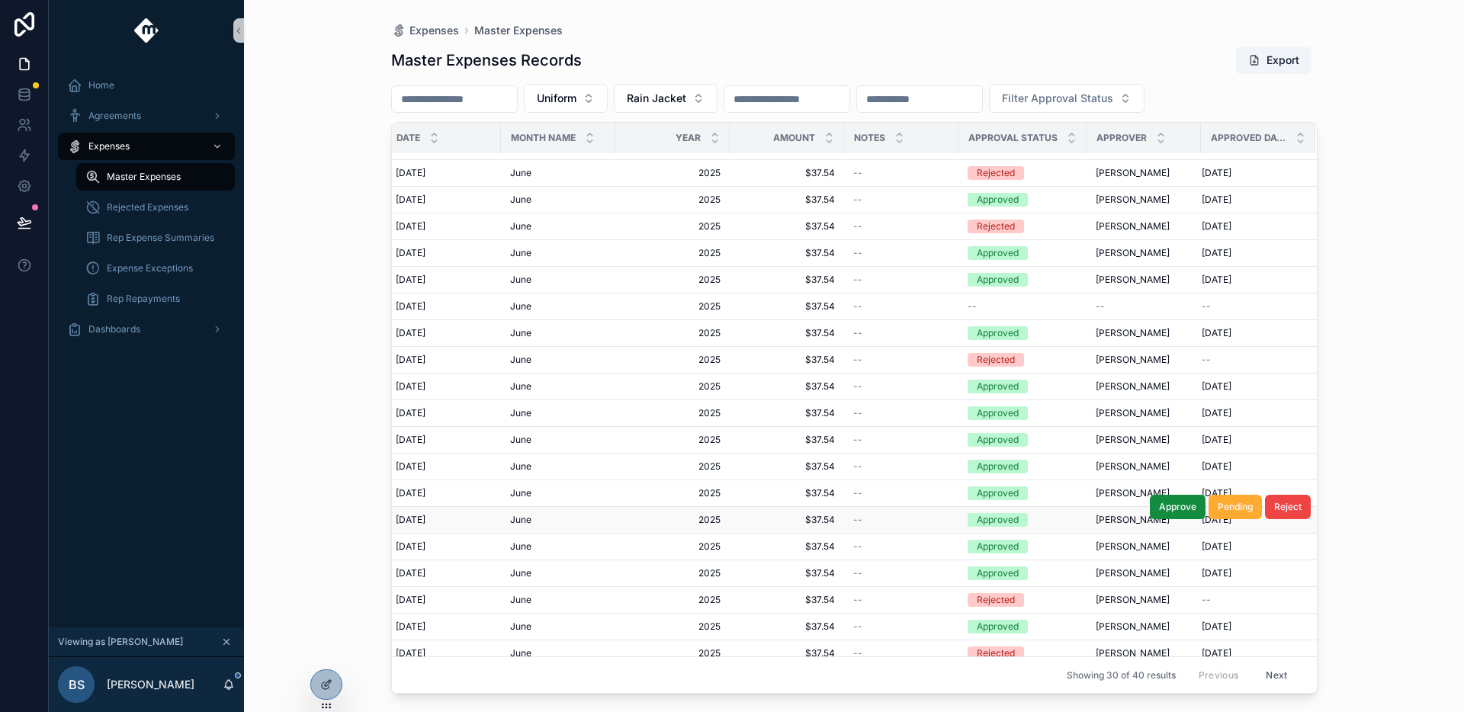
scroll to position [320, 402]
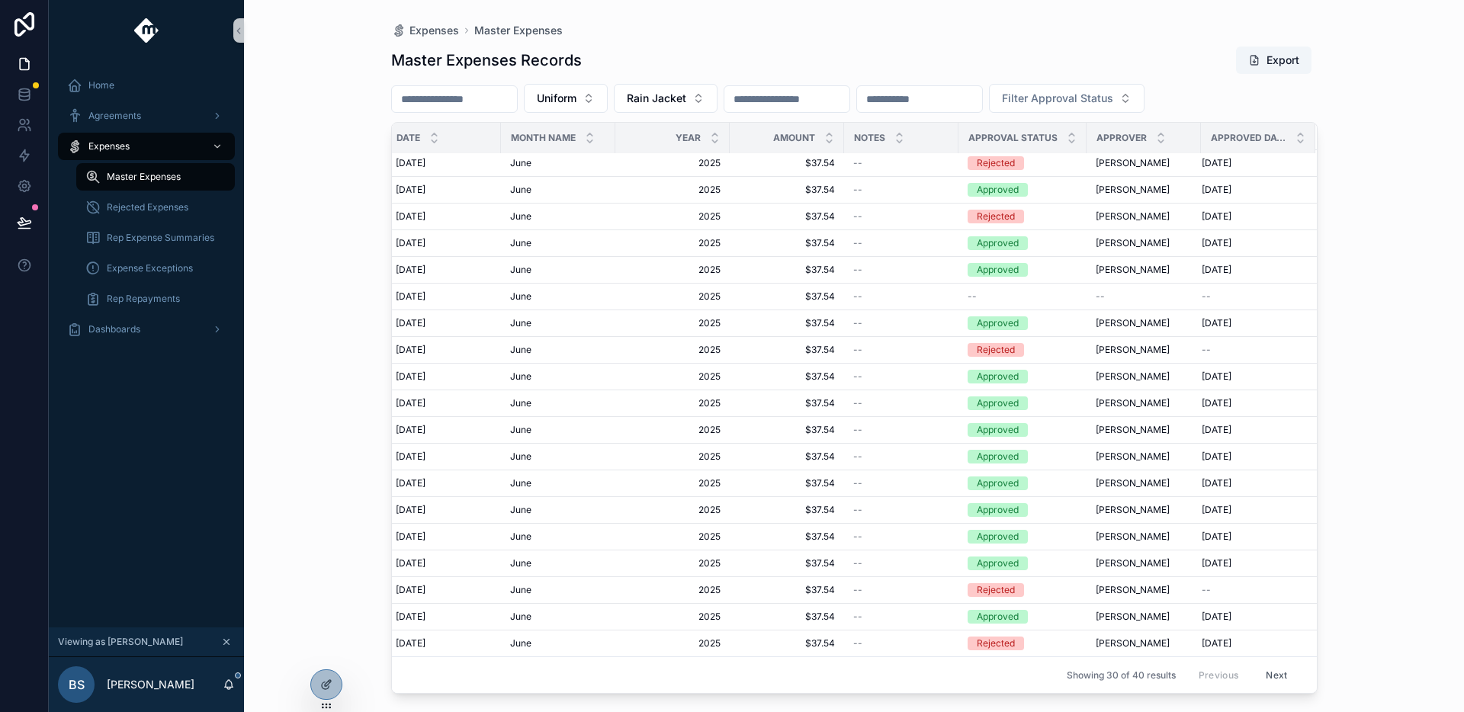
click at [1257, 664] on button "Next" at bounding box center [1276, 676] width 43 height 24
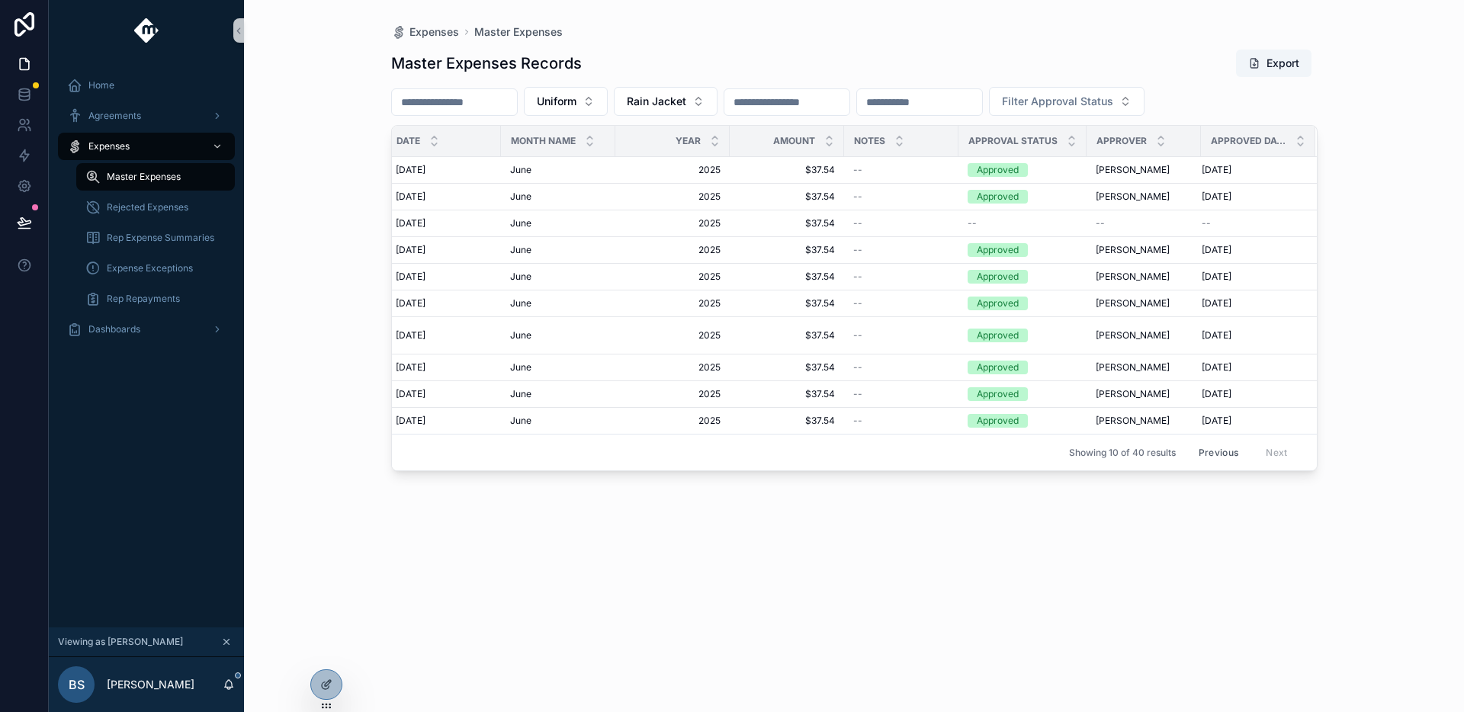
scroll to position [0, 378]
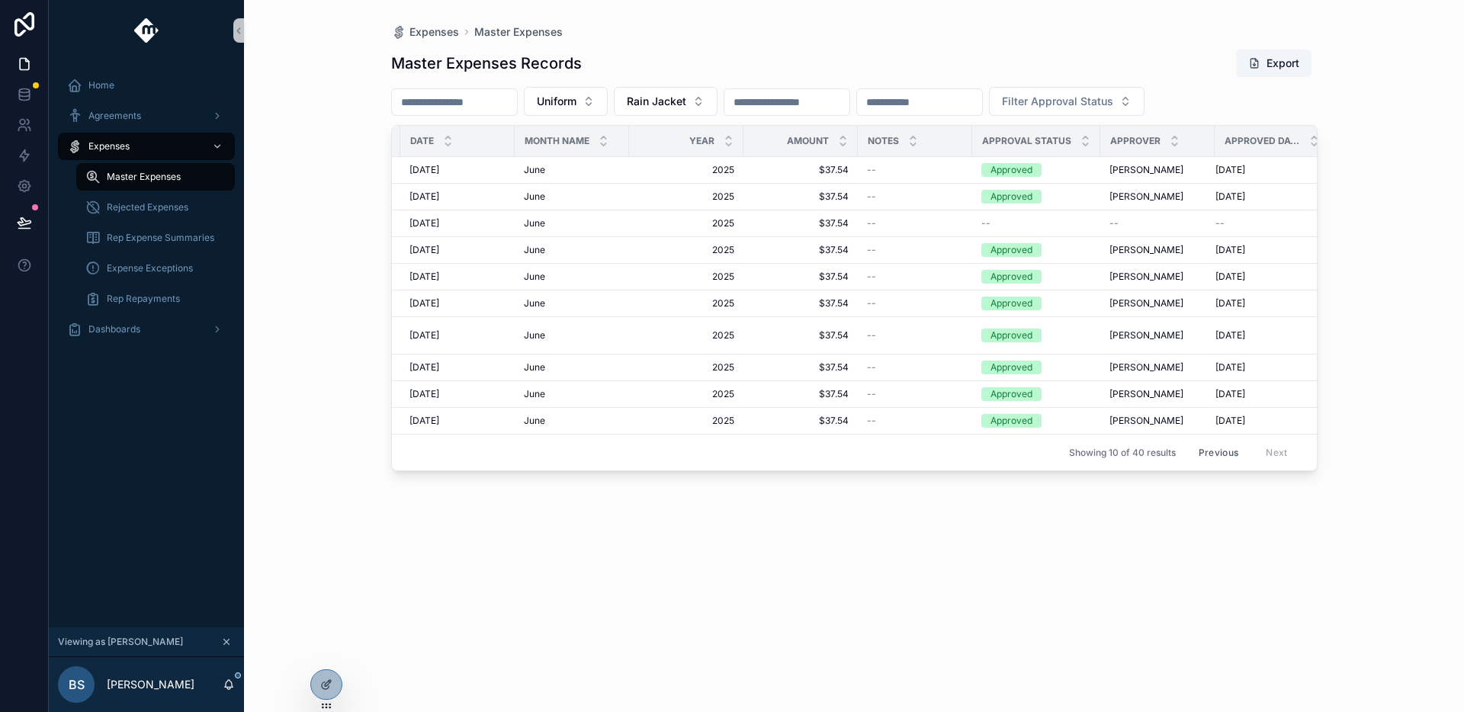
click at [1200, 441] on button "Previous" at bounding box center [1218, 453] width 61 height 24
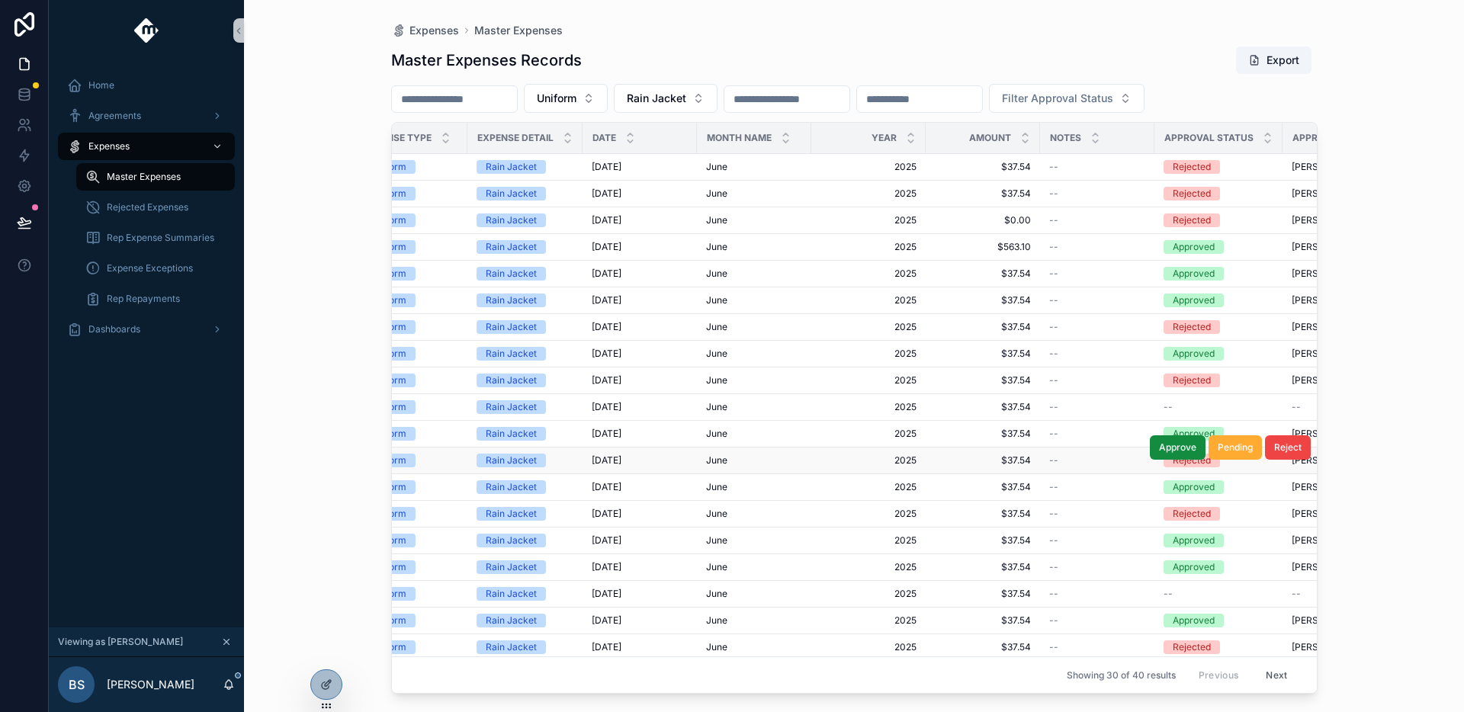
scroll to position [0, 402]
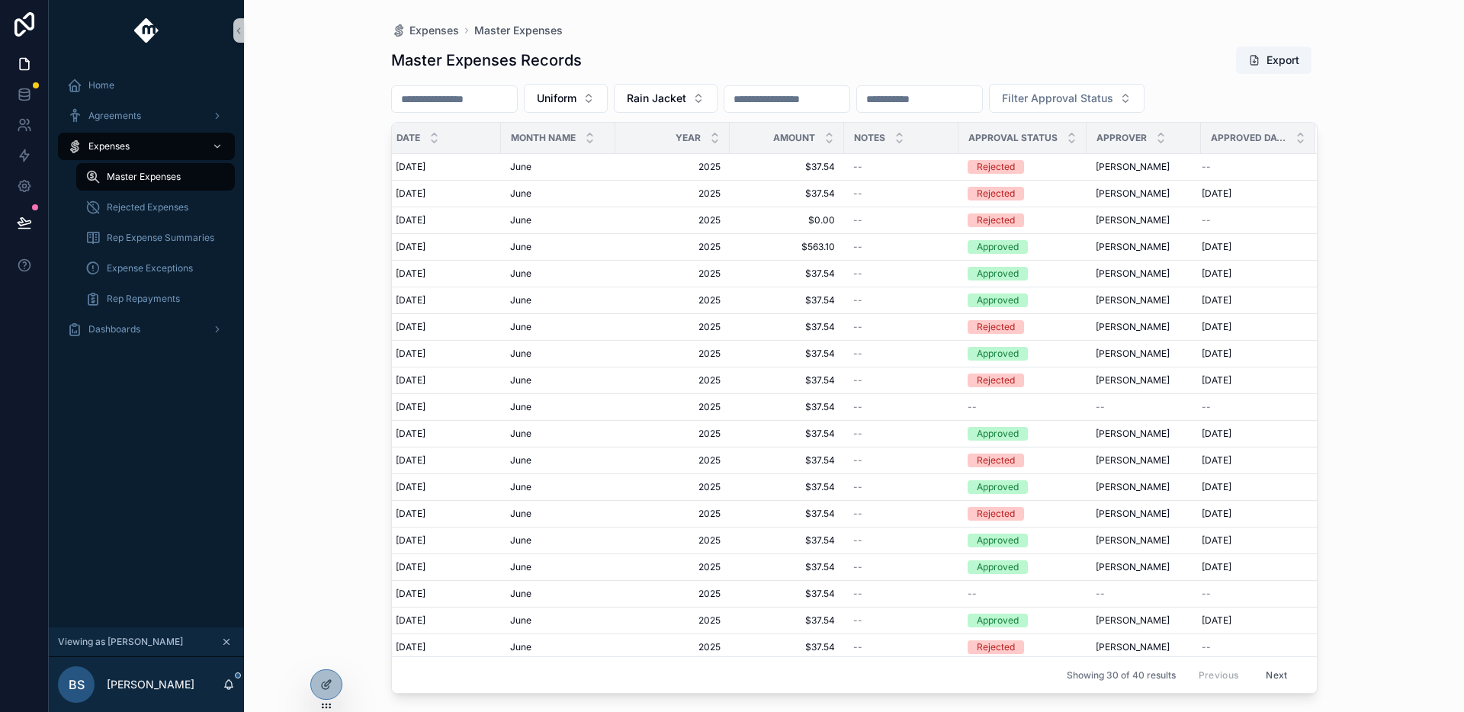
click at [502, 92] on input "scrollable content" at bounding box center [454, 98] width 125 height 21
click at [631, 97] on div "Uniform Rain Jacket Filter Approval Status" at bounding box center [854, 98] width 927 height 29
click at [700, 108] on button "Rain Jacket" at bounding box center [666, 98] width 104 height 29
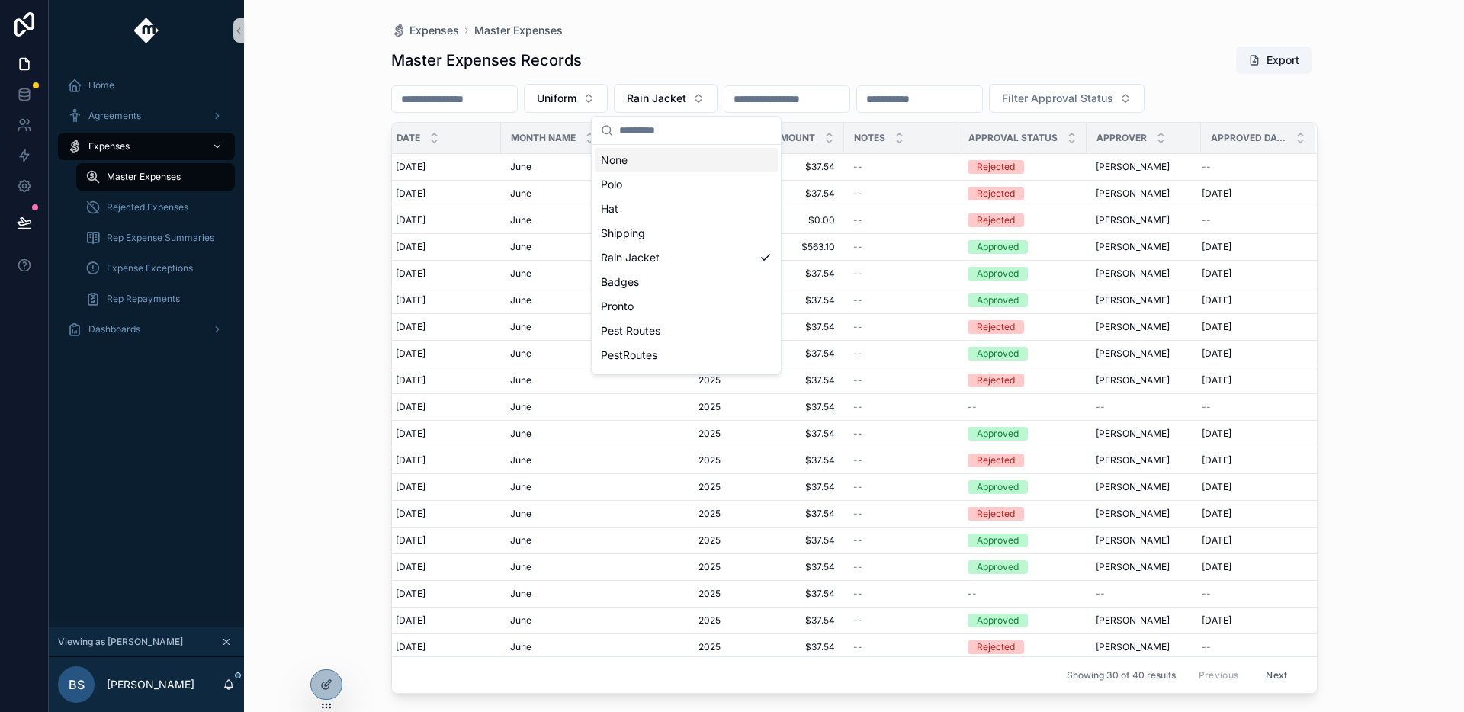
click at [677, 162] on div "None" at bounding box center [686, 160] width 183 height 24
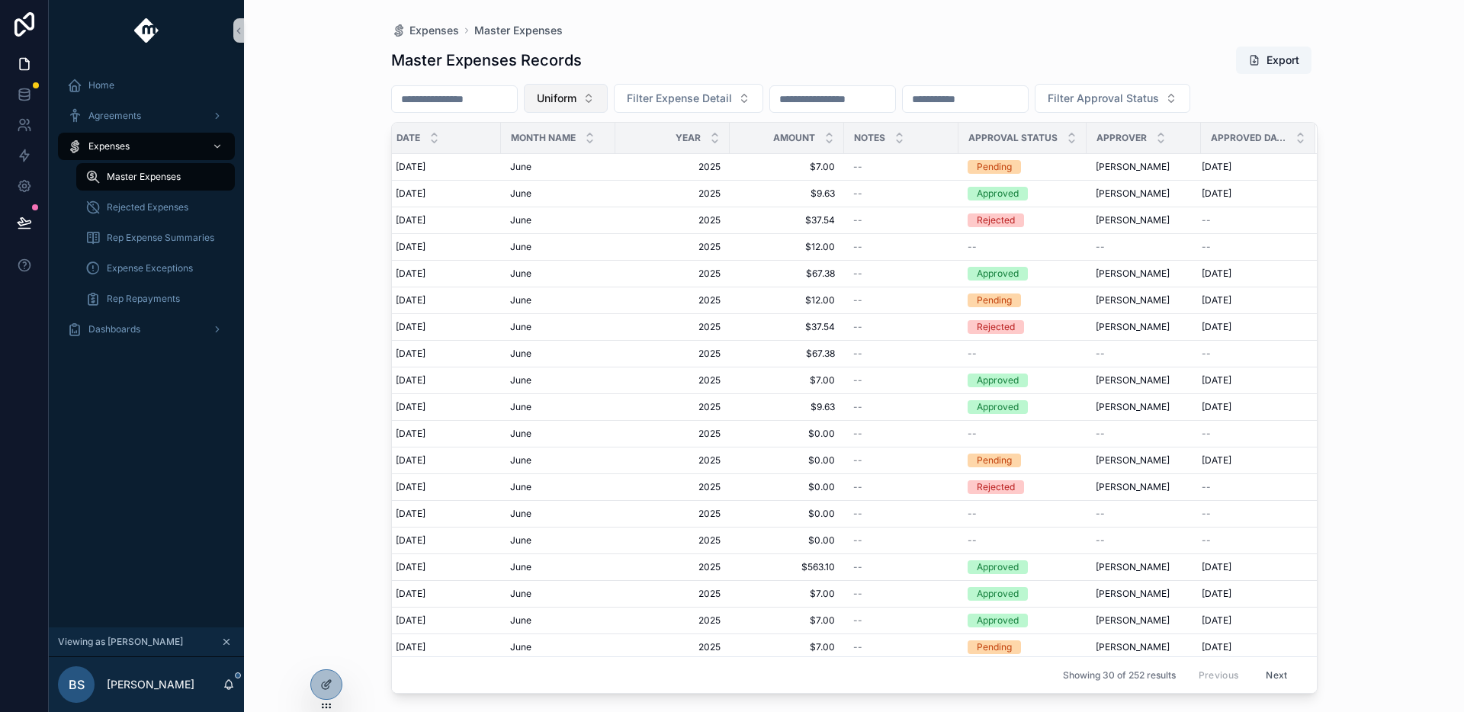
click at [608, 103] on button "Uniform" at bounding box center [566, 98] width 84 height 29
click at [602, 159] on div "None" at bounding box center [585, 160] width 183 height 24
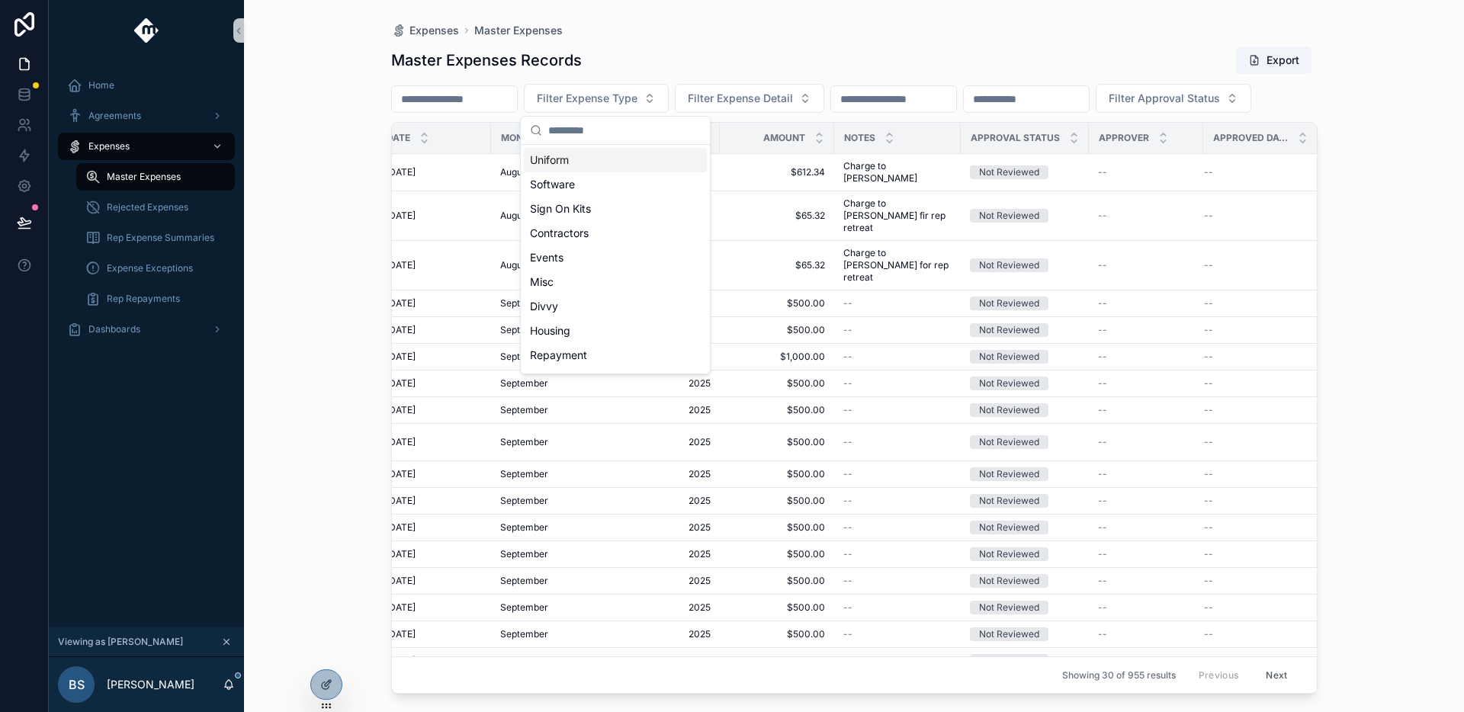
click at [491, 112] on div "scrollable content" at bounding box center [454, 98] width 127 height 27
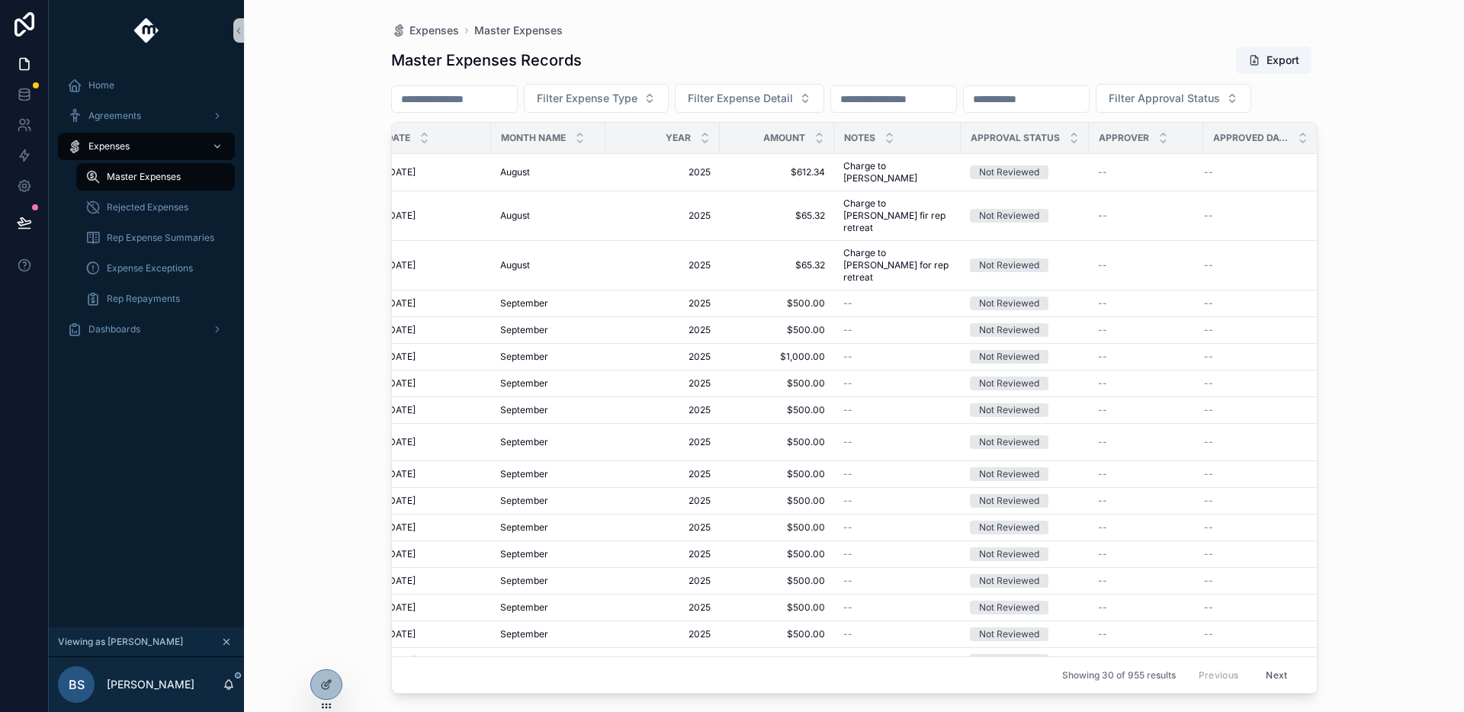
click at [491, 108] on input "scrollable content" at bounding box center [454, 98] width 125 height 21
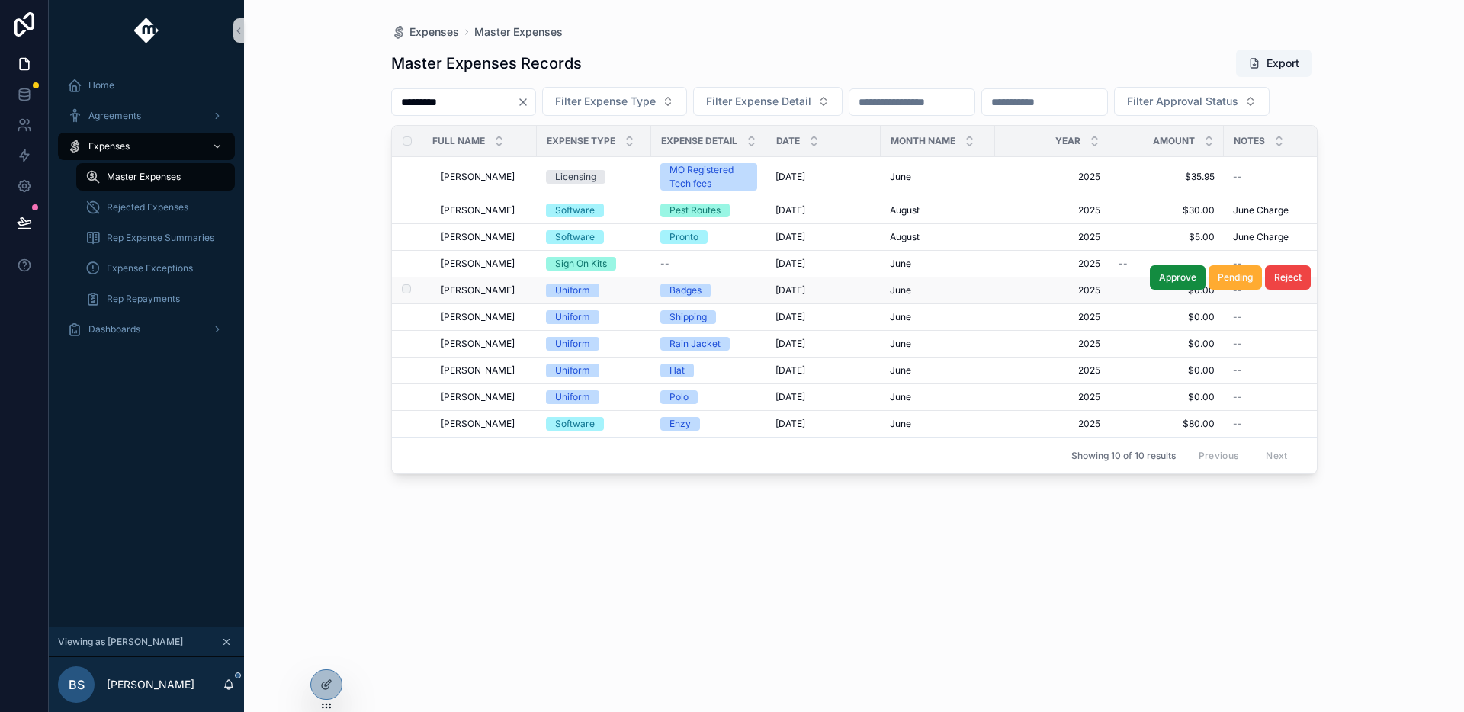
type input "*********"
click at [610, 304] on td "Uniform" at bounding box center [594, 291] width 114 height 27
click at [611, 304] on td "Uniform" at bounding box center [594, 291] width 114 height 27
click at [585, 297] on div "Uniform" at bounding box center [572, 291] width 35 height 14
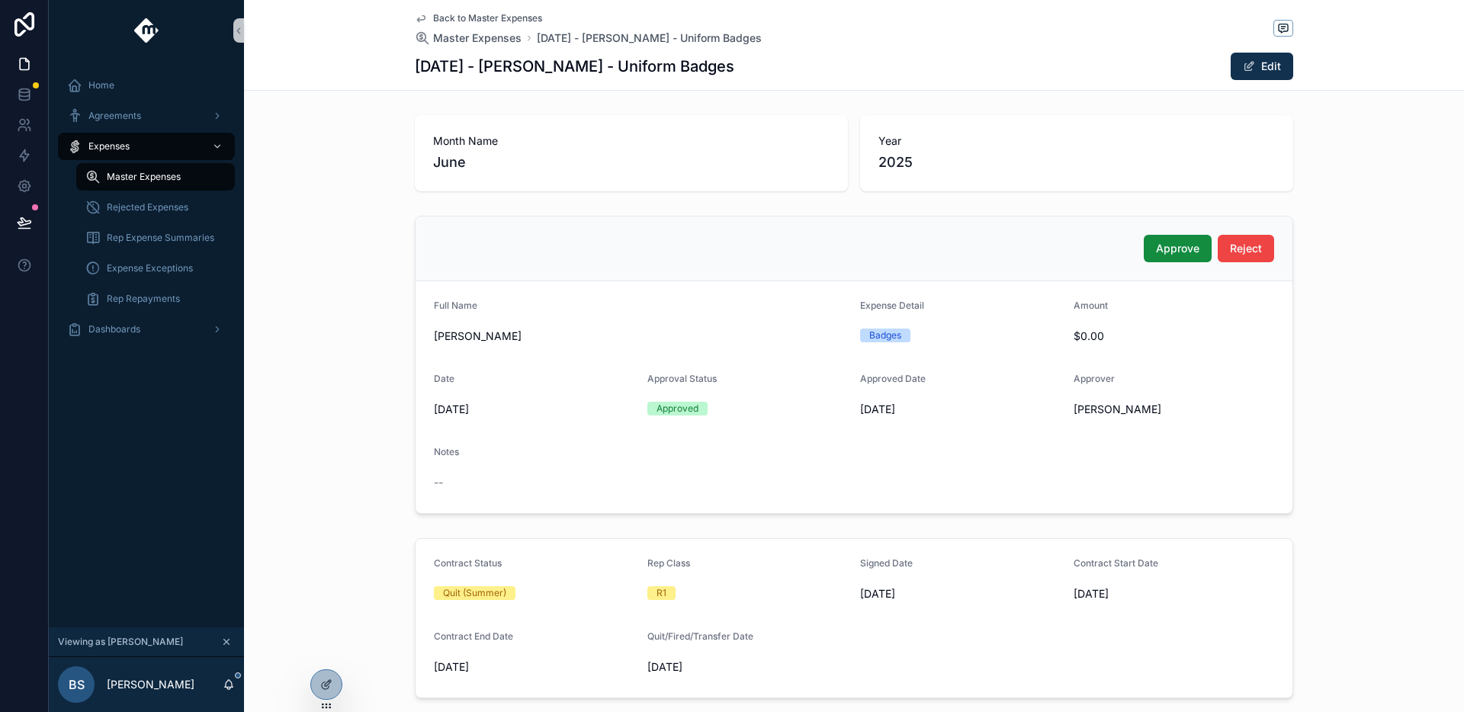
click at [482, 21] on span "Back to Master Expenses" at bounding box center [487, 18] width 109 height 12
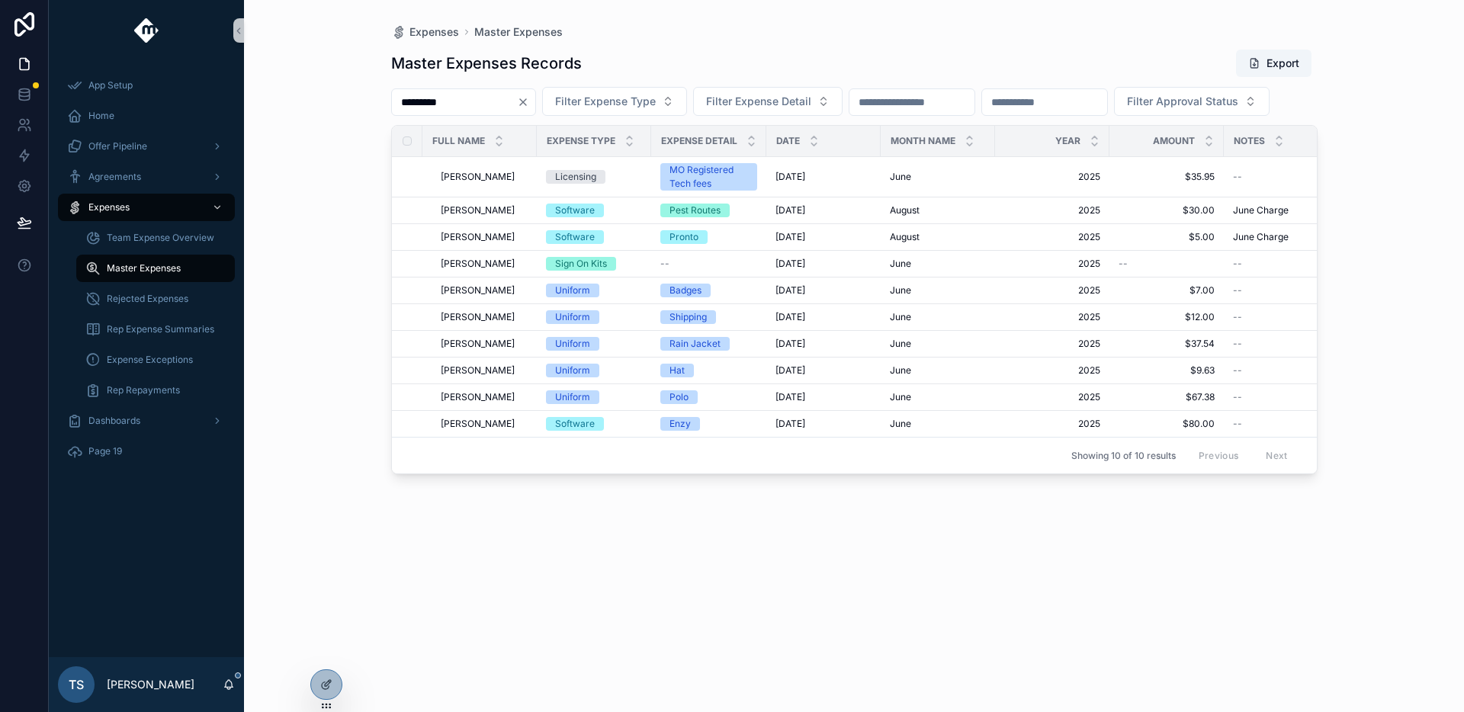
click at [529, 98] on icon "Clear" at bounding box center [523, 102] width 12 height 12
